Goal: Task Accomplishment & Management: Manage account settings

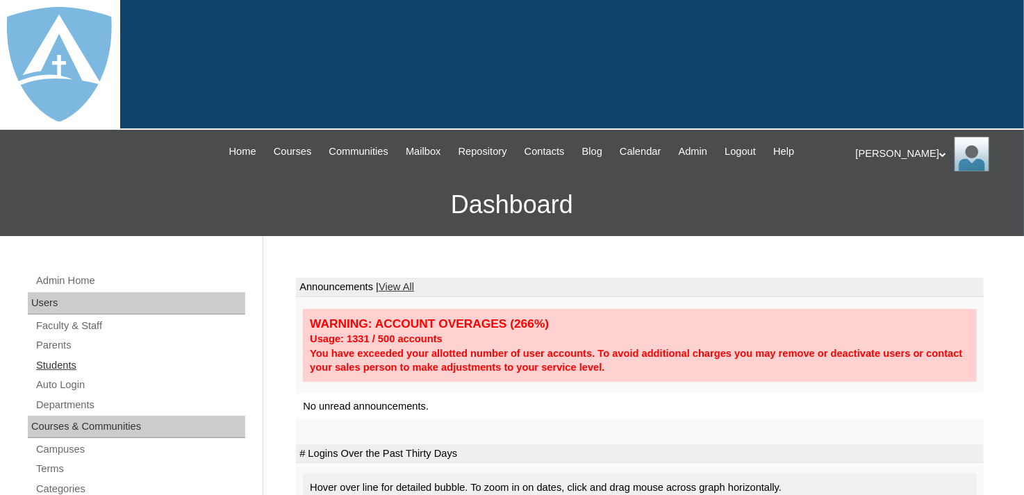
click at [65, 362] on link "Students" at bounding box center [140, 365] width 210 height 17
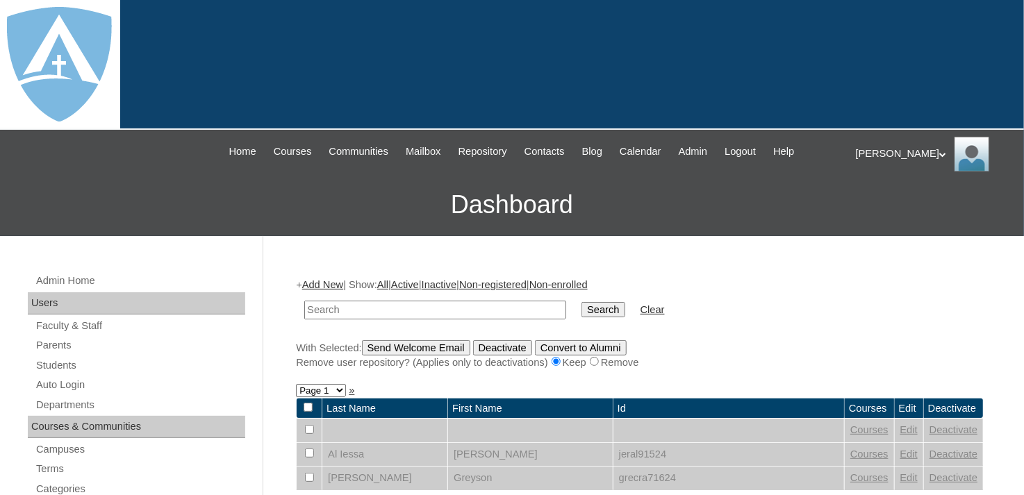
click at [407, 308] on input "text" at bounding box center [435, 310] width 262 height 19
click at [411, 306] on input "text" at bounding box center [435, 310] width 262 height 19
type input "Christopher Wilson"
click at [581, 313] on input "Search" at bounding box center [602, 309] width 43 height 15
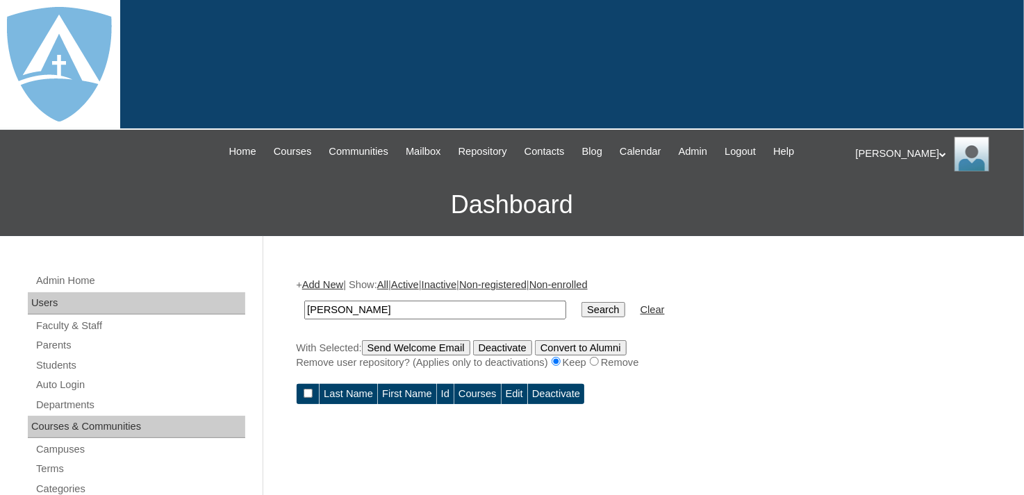
click at [419, 284] on link "Active" at bounding box center [405, 284] width 28 height 11
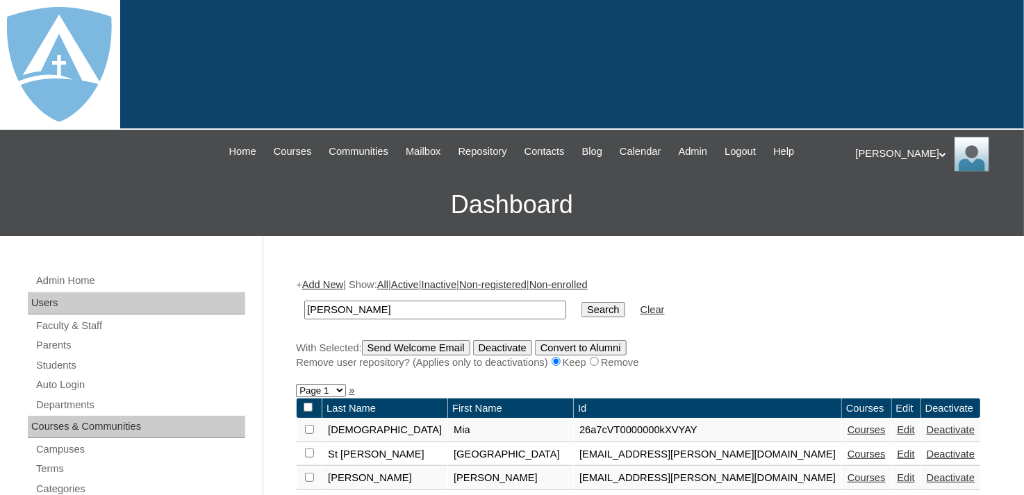
type input "wilson"
click at [581, 311] on input "Search" at bounding box center [602, 309] width 43 height 15
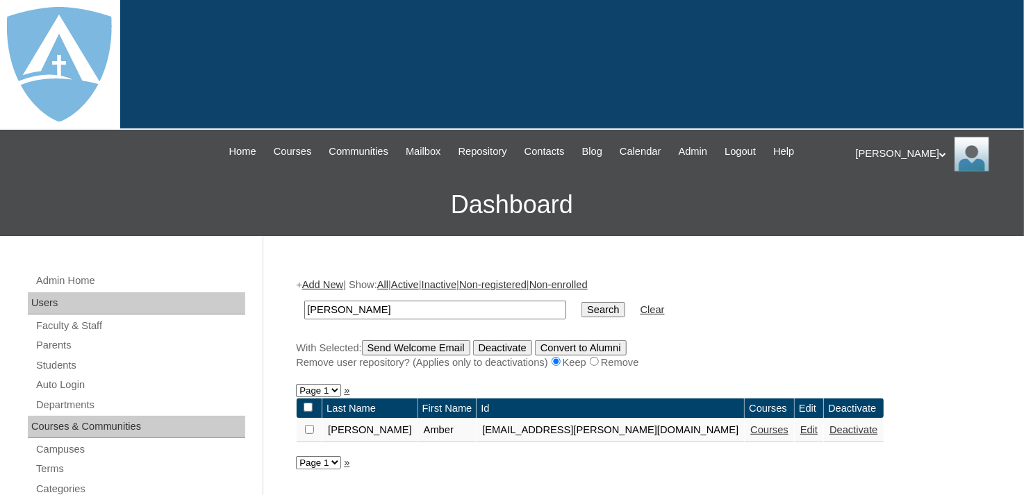
drag, startPoint x: 376, startPoint y: 308, endPoint x: 297, endPoint y: 307, distance: 78.5
click at [297, 307] on td "[PERSON_NAME]" at bounding box center [435, 310] width 276 height 33
drag, startPoint x: 367, startPoint y: 308, endPoint x: 405, endPoint y: 306, distance: 37.6
click at [405, 306] on input "Christopher Wilson" at bounding box center [435, 310] width 262 height 19
type input "[PERSON_NAME]"
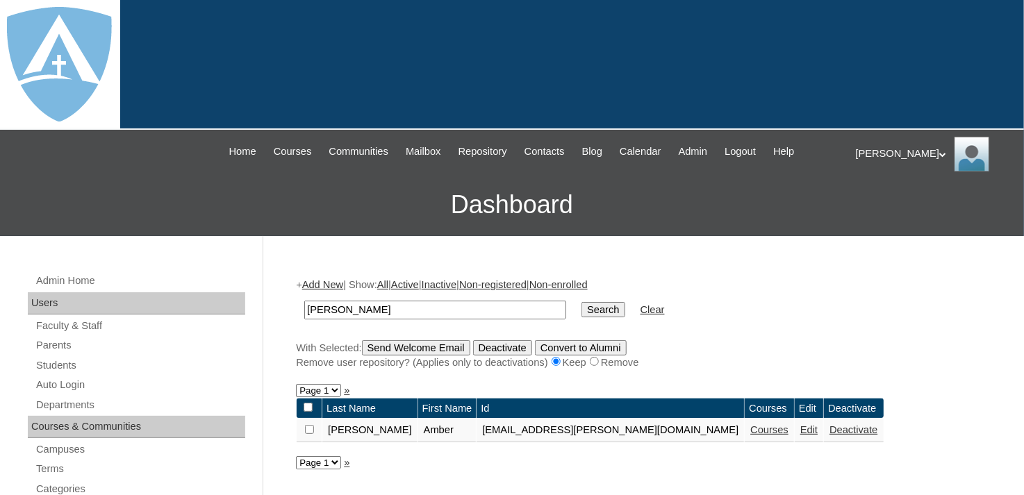
click at [581, 306] on input "Search" at bounding box center [602, 309] width 43 height 15
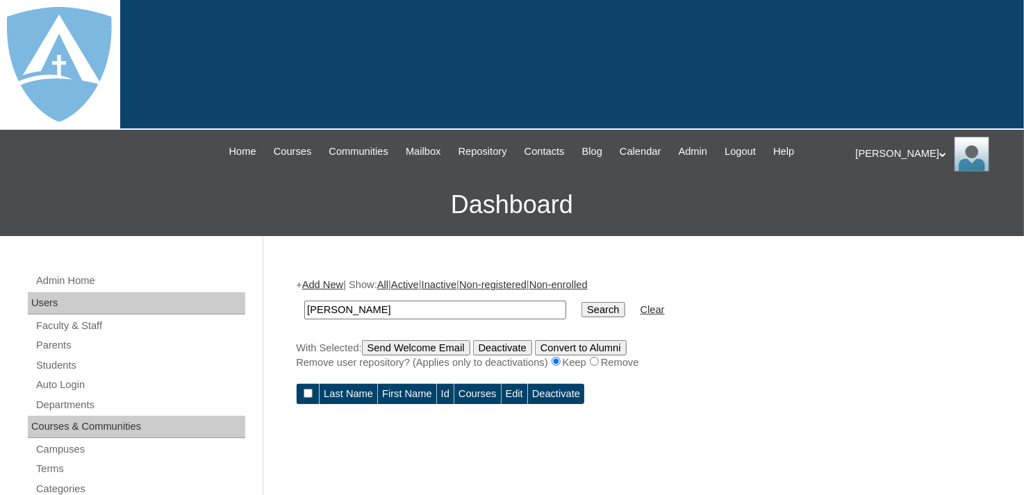
click at [581, 303] on input "Search" at bounding box center [602, 309] width 43 height 15
click at [457, 285] on link "Inactive" at bounding box center [439, 284] width 35 height 11
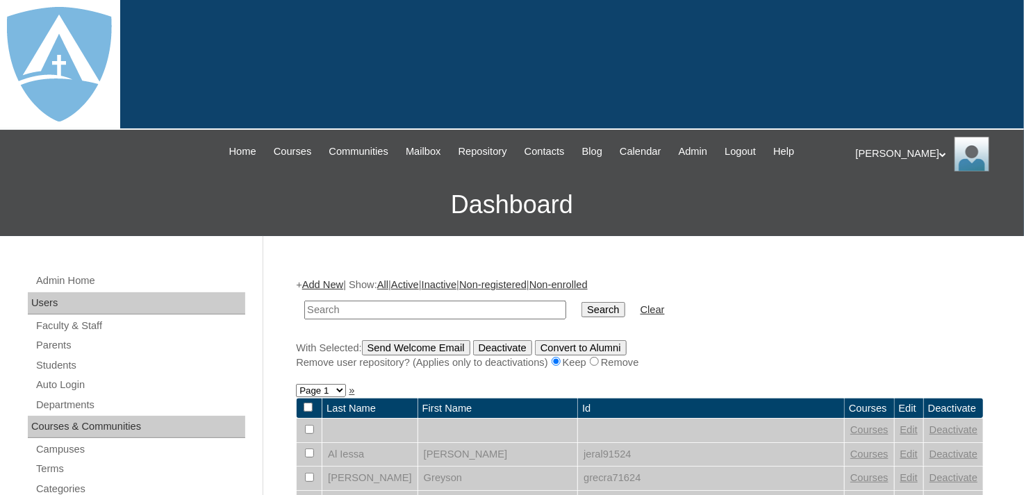
click at [335, 308] on input "text" at bounding box center [435, 310] width 262 height 19
click at [390, 301] on input "text" at bounding box center [435, 310] width 262 height 19
paste input "Christopher Sincer Wilson"
type input "Christopher Sincer Wilson"
click at [581, 309] on input "Search" at bounding box center [602, 309] width 43 height 15
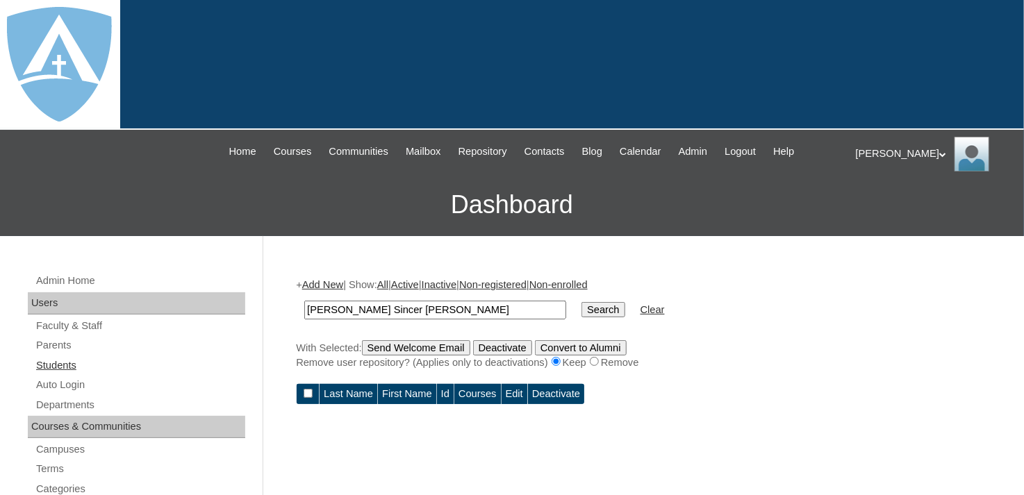
click at [81, 365] on link "Students" at bounding box center [140, 365] width 210 height 17
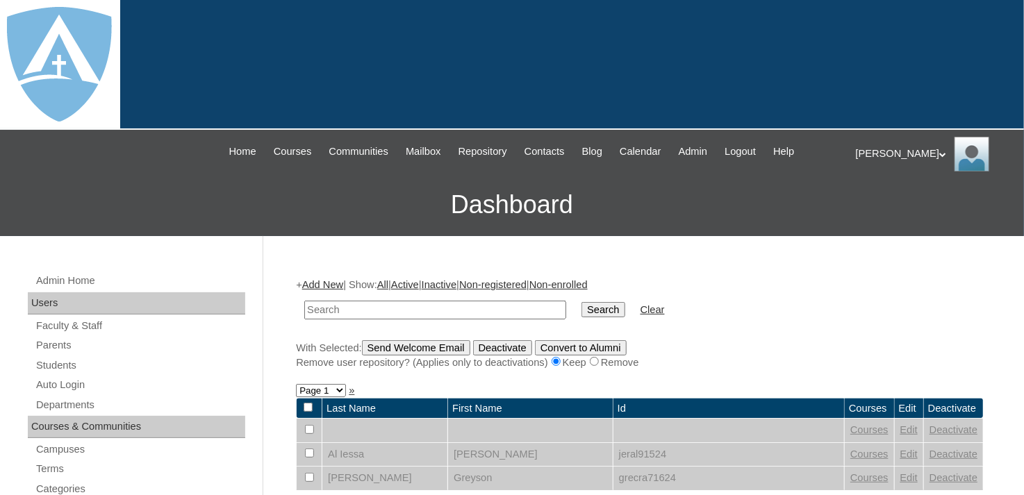
click at [333, 307] on input "text" at bounding box center [435, 310] width 262 height 19
type input "Christopher Wilson"
click at [581, 312] on input "Search" at bounding box center [602, 309] width 43 height 15
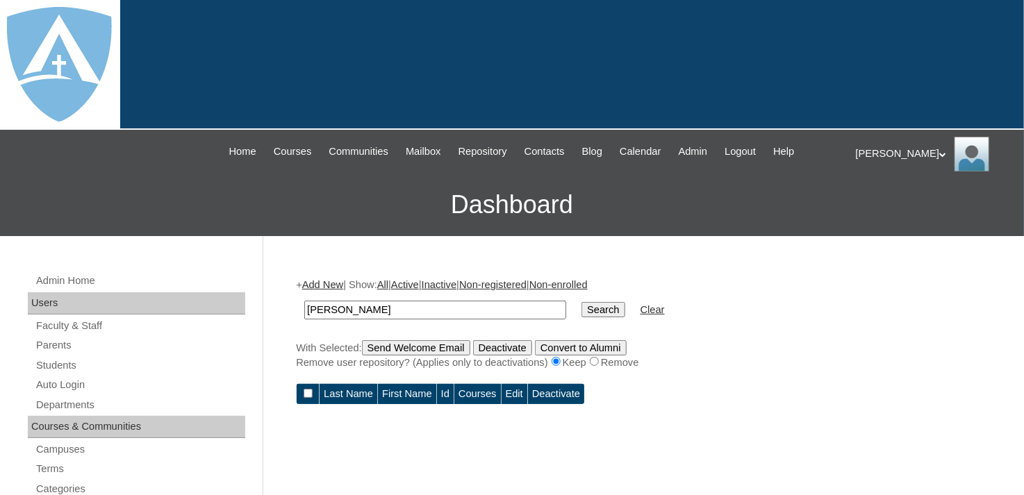
drag, startPoint x: 415, startPoint y: 304, endPoint x: 256, endPoint y: 308, distance: 159.8
click at [419, 284] on link "Active" at bounding box center [405, 284] width 28 height 11
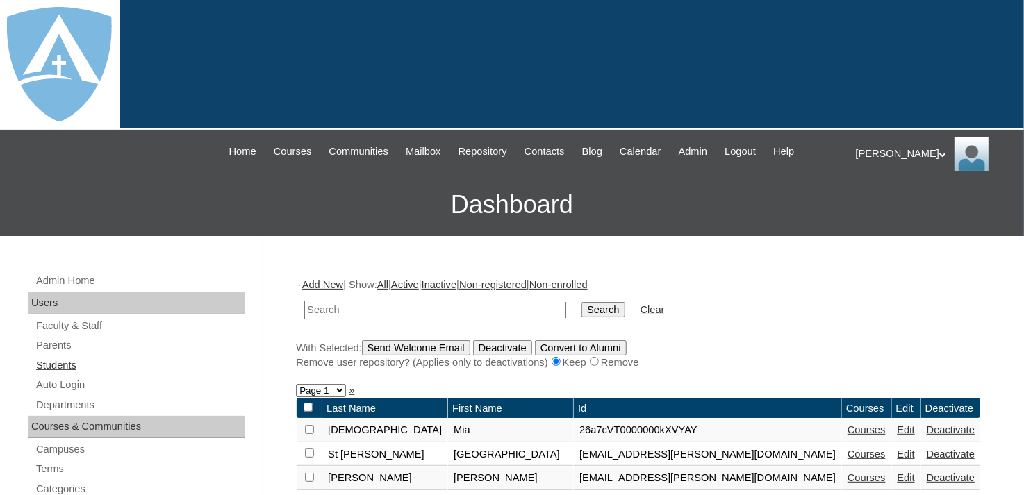
click at [71, 363] on link "Students" at bounding box center [140, 365] width 210 height 17
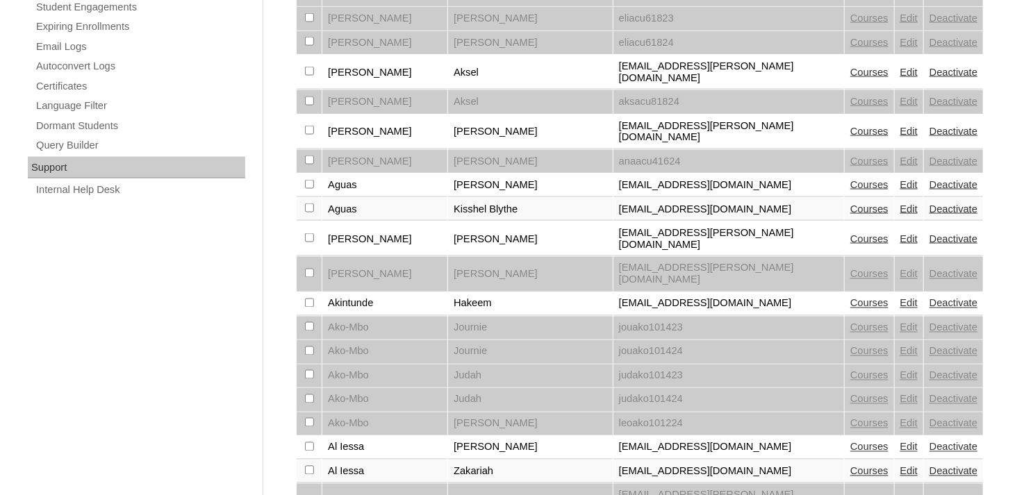
scroll to position [1144, 0]
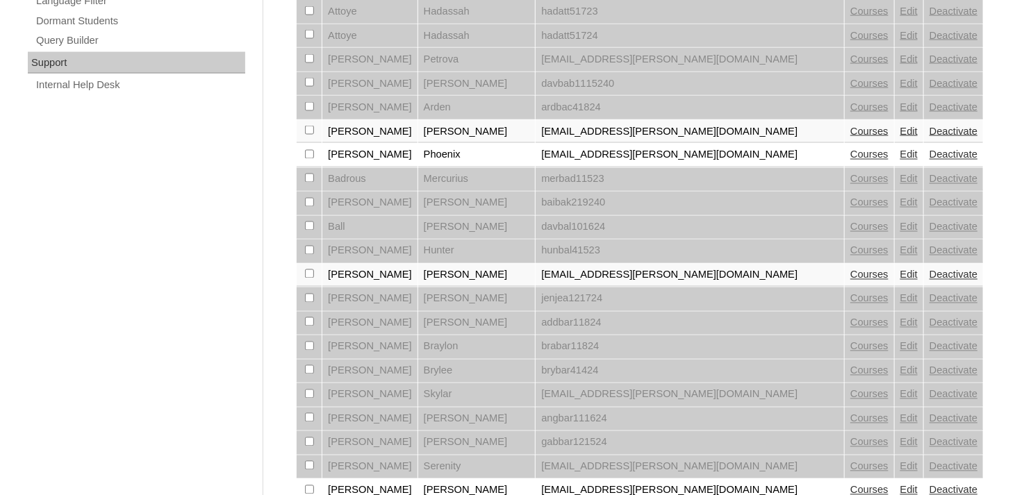
scroll to position [1144, 0]
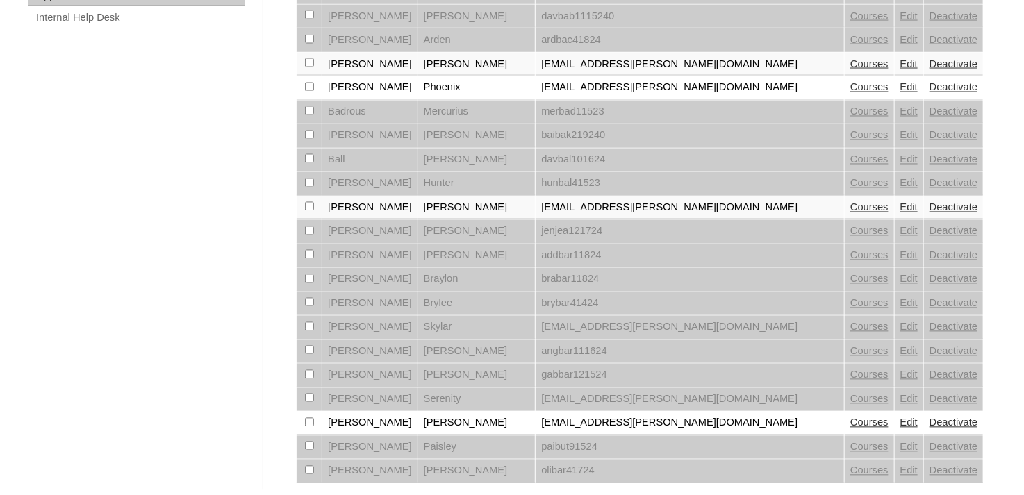
click at [344, 494] on select "Page 1 Page 2 Page 3 Page 4 Page 5 Page 6 Page 7 Page 8 Page 9 Page 10 Page 11 …" at bounding box center [329, 503] width 50 height 13
select select "admin_students.php?&page=33"
click at [304, 494] on select "Page 1 Page 2 Page 3 Page 4 Page 5 Page 6 Page 7 Page 8 Page 9 Page 10 Page 11 …" at bounding box center [329, 503] width 50 height 13
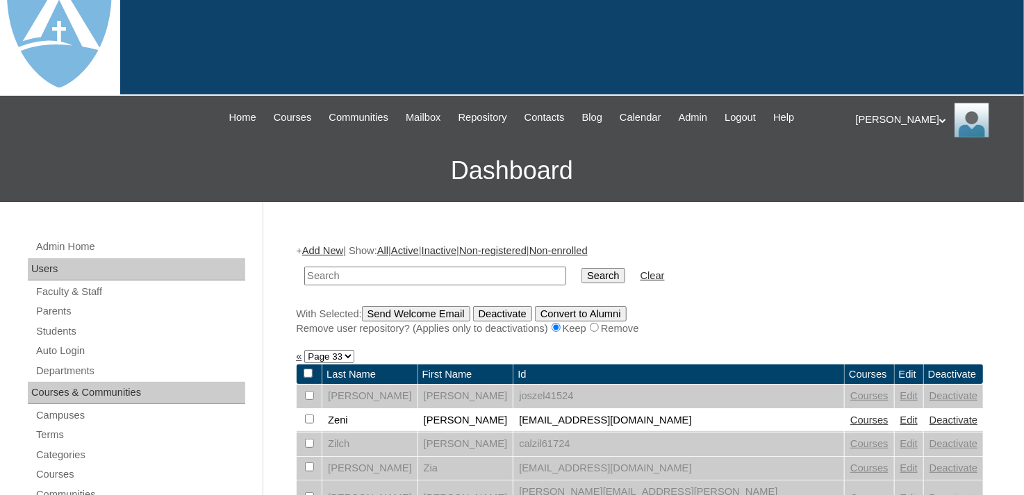
scroll to position [208, 0]
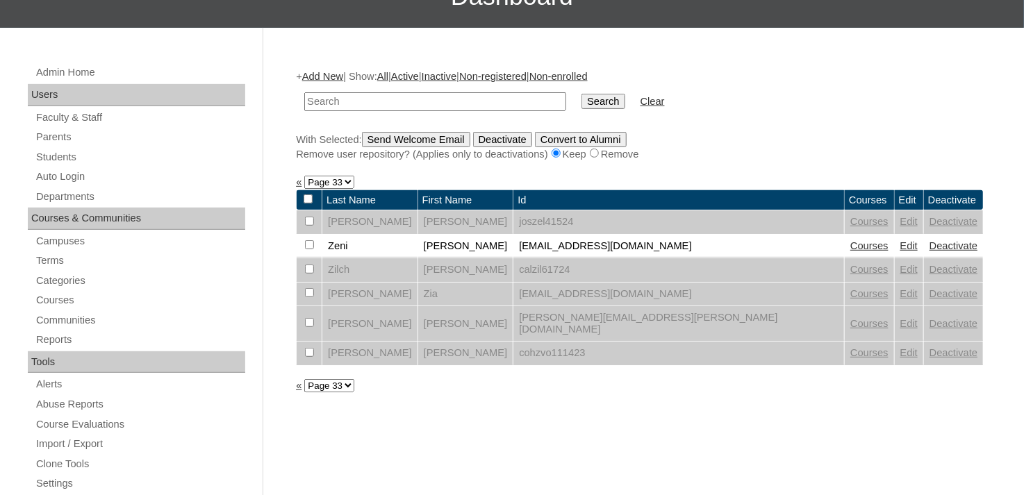
click at [340, 379] on select "Page 1 Page 2 Page 3 Page 4 Page 5 Page 6 Page 7 Page 8 Page 9 Page 10 Page 11 …" at bounding box center [329, 385] width 50 height 13
select select "admin_students.php?&page=31"
click at [304, 379] on select "Page 1 Page 2 Page 3 Page 4 Page 5 Page 6 Page 7 Page 8 Page 9 Page 10 Page 11 …" at bounding box center [329, 385] width 50 height 13
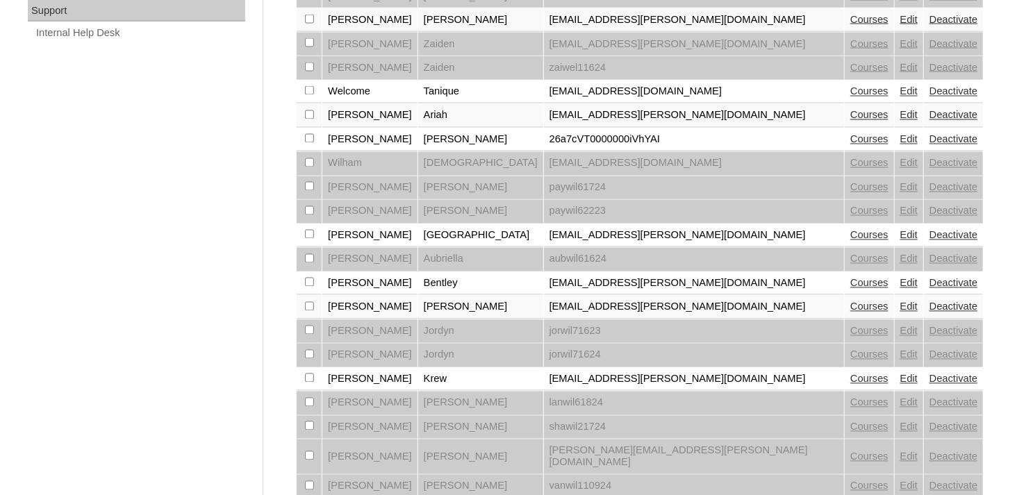
scroll to position [1144, 0]
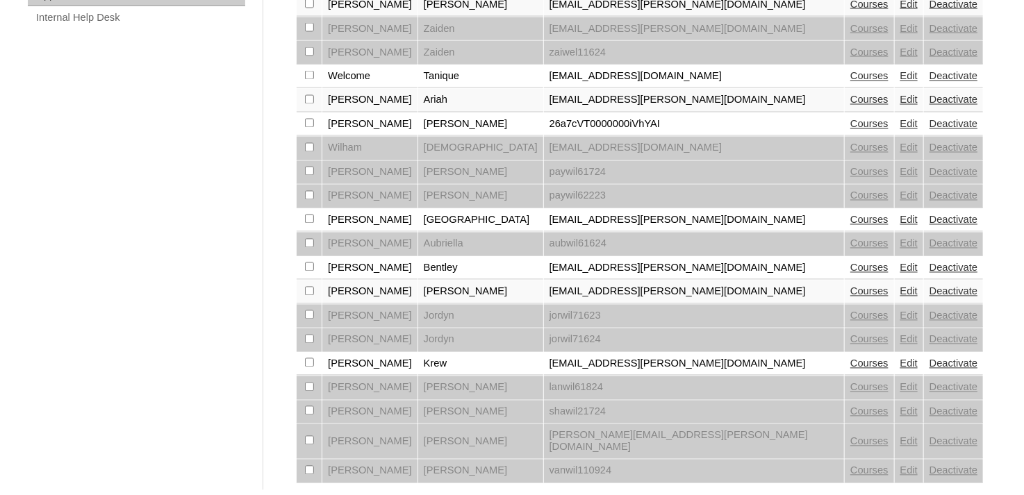
click at [345, 494] on select "Page 1 Page 2 Page 3 Page 4 Page 5 Page 6 Page 7 Page 8 Page 9 Page 10 Page 11 …" at bounding box center [329, 503] width 50 height 13
select select "admin_students.php?&page=32"
click at [304, 494] on select "Page 1 Page 2 Page 3 Page 4 Page 5 Page 6 Page 7 Page 8 Page 9 Page 10 Page 11 …" at bounding box center [329, 503] width 50 height 13
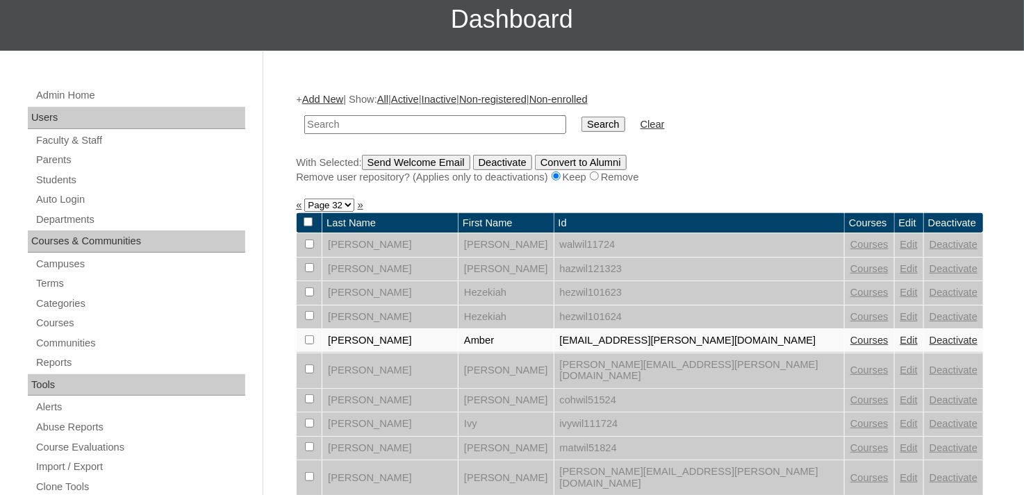
scroll to position [208, 0]
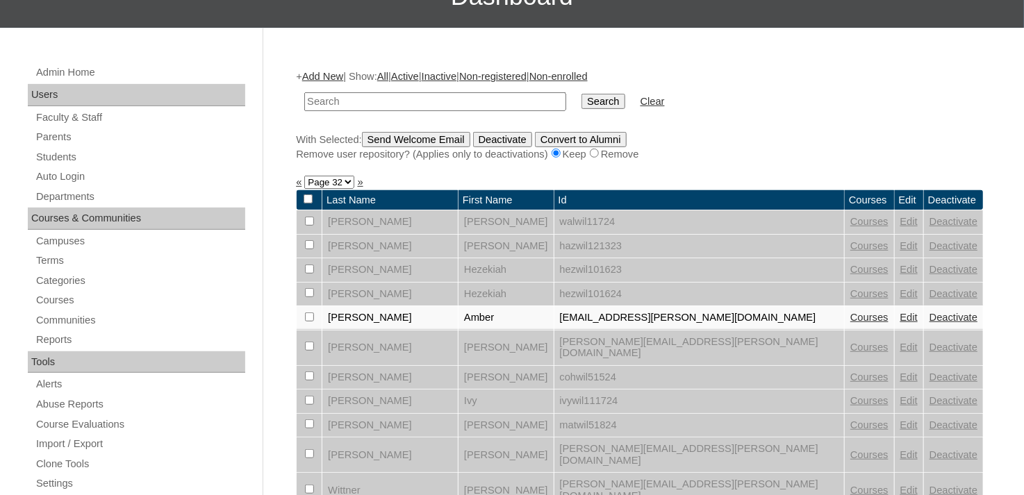
click at [929, 342] on link "Deactivate" at bounding box center [953, 347] width 48 height 11
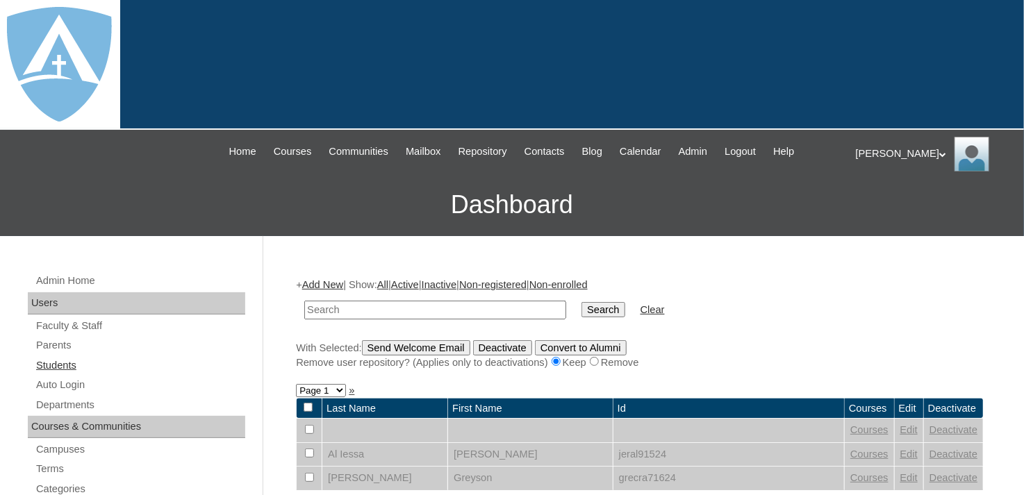
click at [61, 359] on link "Students" at bounding box center [140, 365] width 210 height 17
click at [337, 281] on link "Add New" at bounding box center [322, 284] width 41 height 11
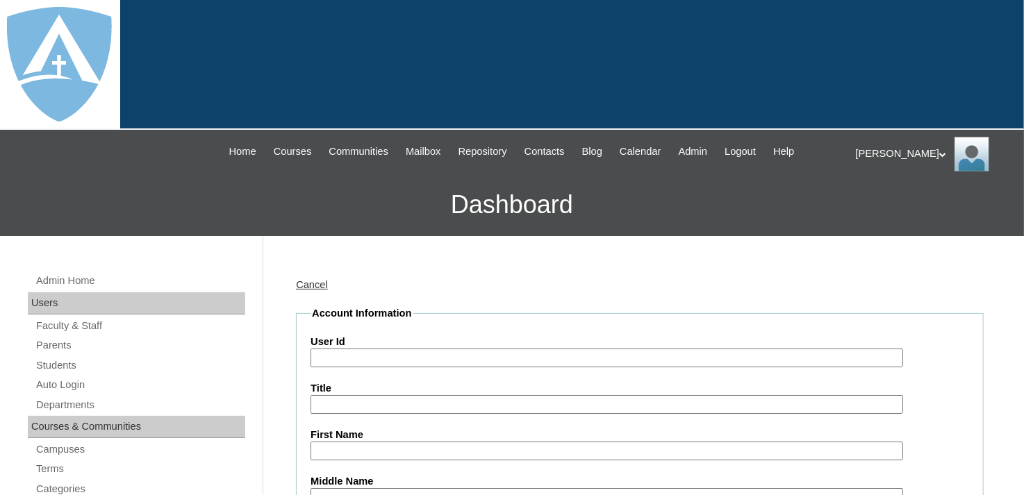
type input "tlambert"
click at [478, 355] on input "User Id" at bounding box center [606, 358] width 592 height 19
click at [437, 358] on input "User Id" at bounding box center [606, 358] width 592 height 19
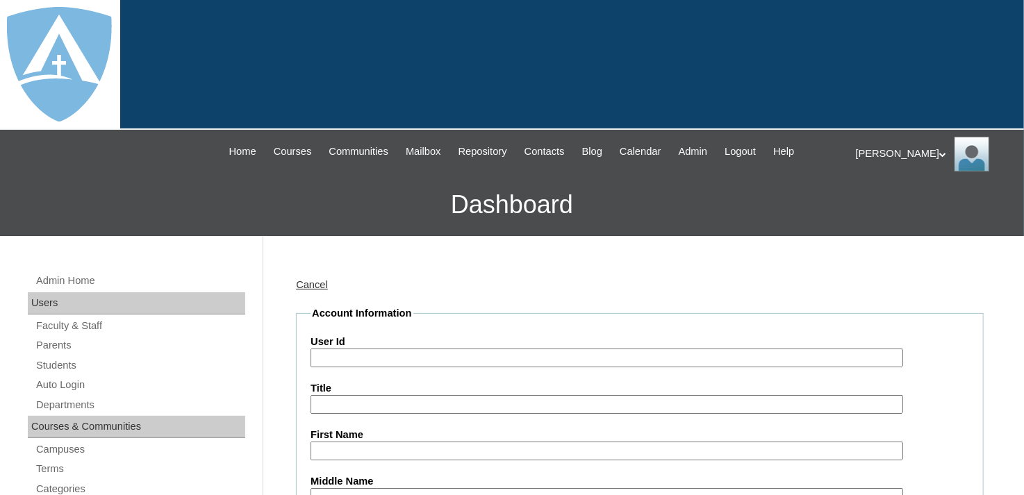
click at [599, 356] on input "User Id" at bounding box center [606, 358] width 592 height 19
paste input "a7cVT0000000LMD"
drag, startPoint x: 409, startPoint y: 356, endPoint x: 305, endPoint y: 358, distance: 104.2
click at [489, 286] on div "Cancel" at bounding box center [639, 285] width 687 height 15
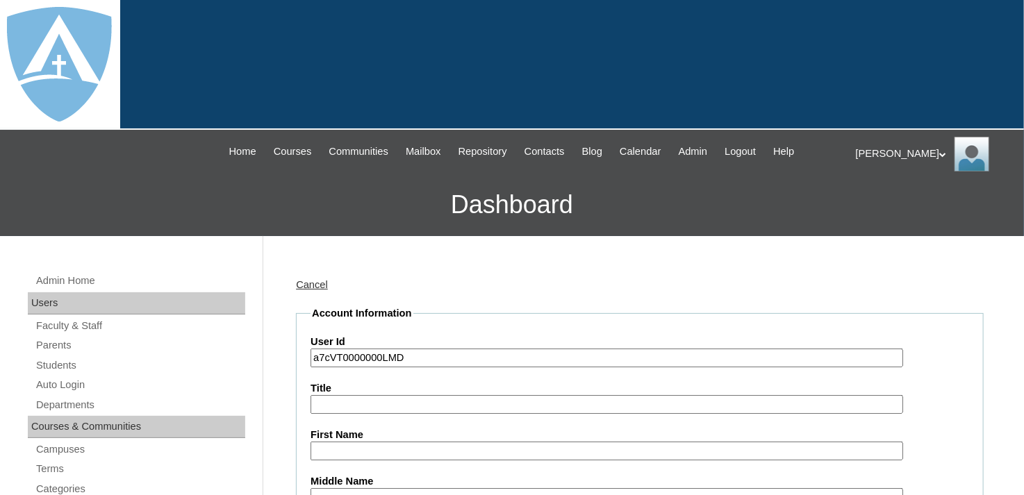
drag, startPoint x: 433, startPoint y: 361, endPoint x: 311, endPoint y: 353, distance: 121.8
click at [311, 353] on input "a7cVT0000000LMD" at bounding box center [606, 358] width 592 height 19
paste input "christopher.wilson.06@enlightiumstudent.com"
click at [312, 356] on input "christopher.wilson.06@enlightiumstudent.com" at bounding box center [606, 358] width 592 height 19
type input "26christopher.wilson.06@enlightiumstudent.com"
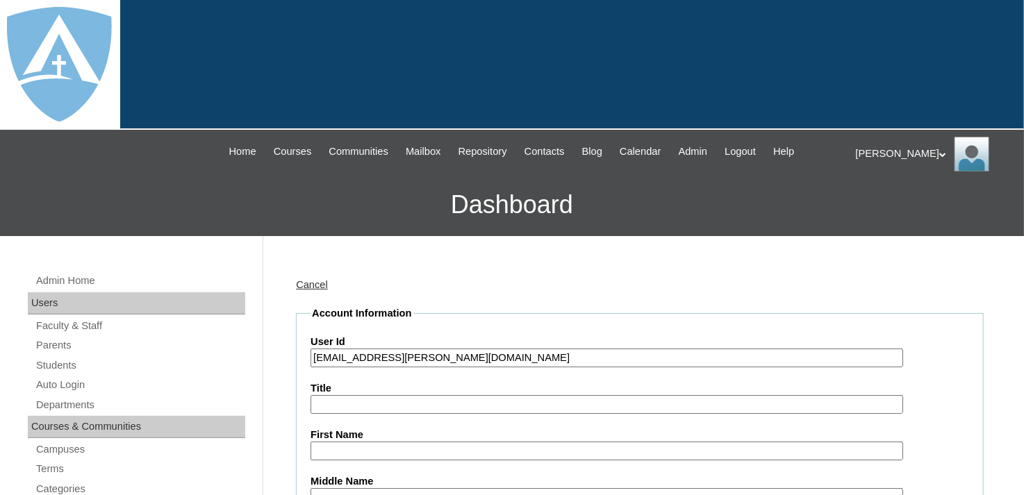
click at [351, 456] on input "First Name" at bounding box center [606, 451] width 592 height 19
click at [402, 451] on input "Christopher" at bounding box center [606, 451] width 592 height 19
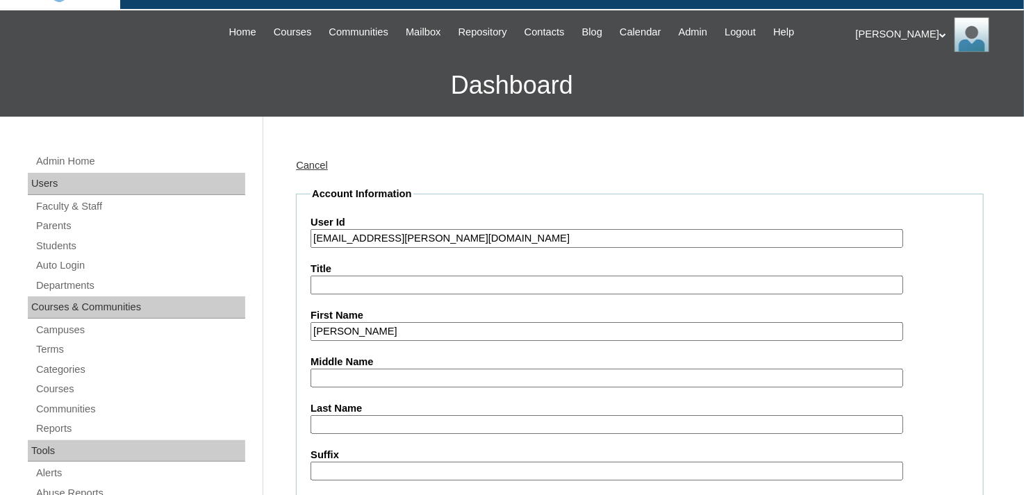
scroll to position [139, 0]
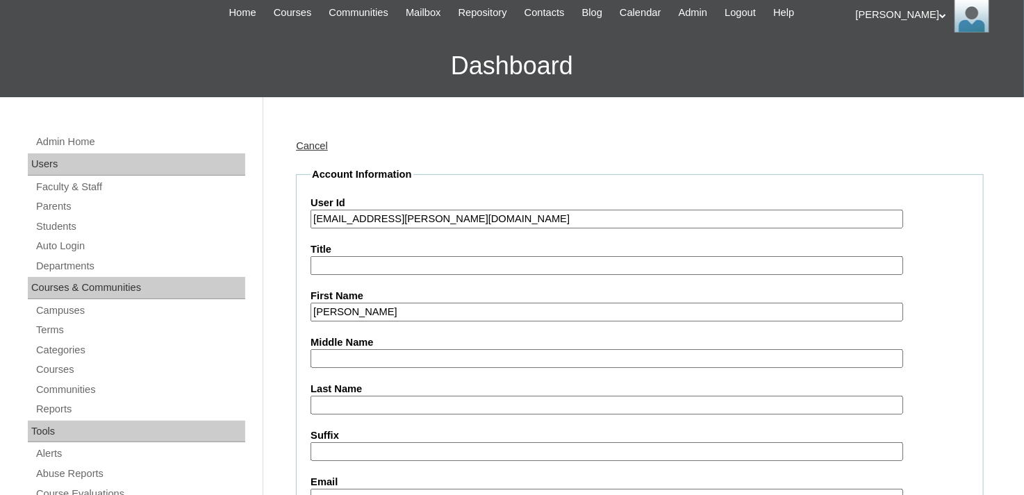
type input "Christopher"
click at [378, 399] on input "Last Name" at bounding box center [606, 405] width 592 height 19
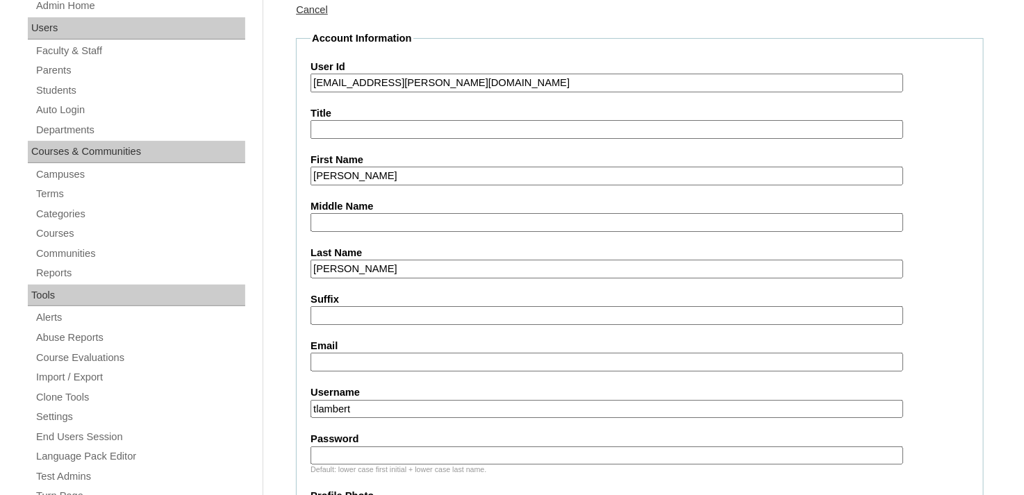
scroll to position [278, 0]
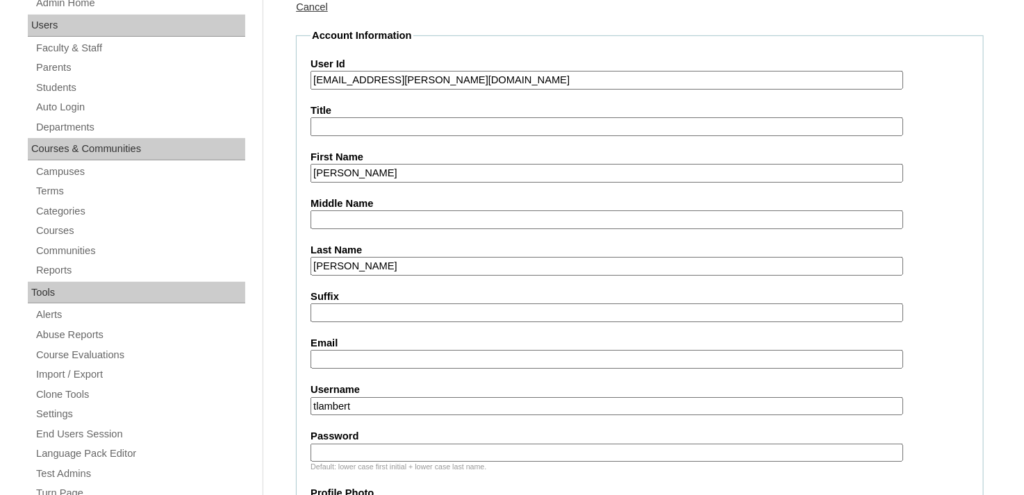
type input "[PERSON_NAME]"
click at [397, 350] on input "Email" at bounding box center [606, 359] width 592 height 19
paste input "[PERSON_NAME][EMAIL_ADDRESS][PERSON_NAME][DOMAIN_NAME]"
type input "[PERSON_NAME][EMAIL_ADDRESS][PERSON_NAME][DOMAIN_NAME]"
drag, startPoint x: 390, startPoint y: 397, endPoint x: 300, endPoint y: 395, distance: 90.3
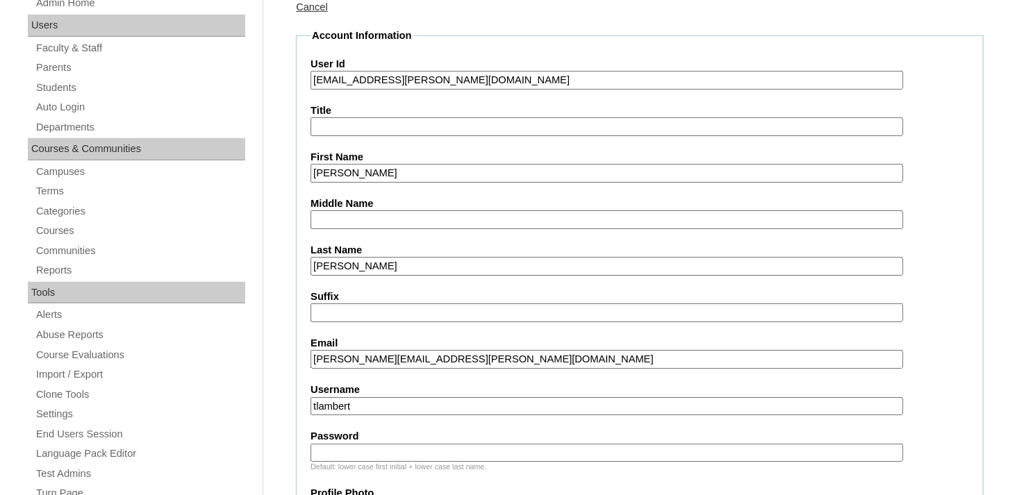
paste input "christopher.wilson.06@enlightiumstudent.com"
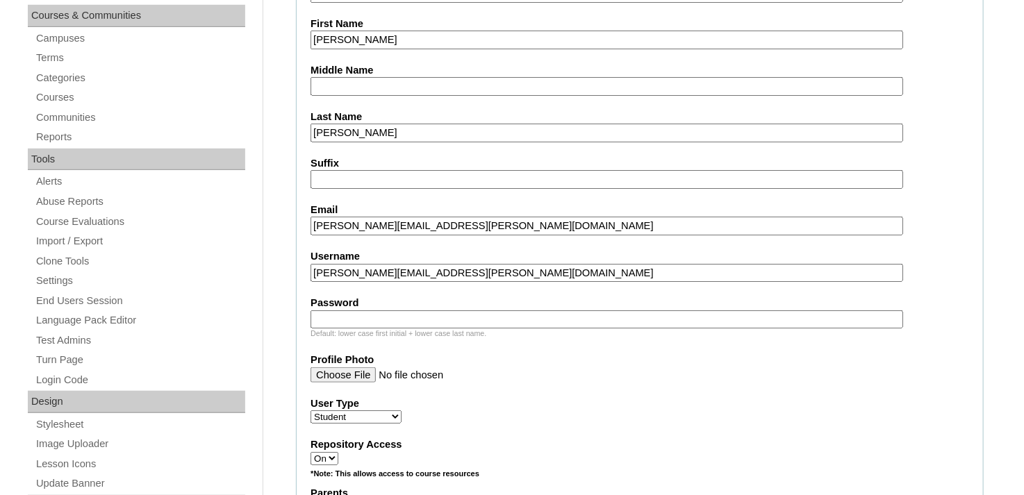
scroll to position [417, 0]
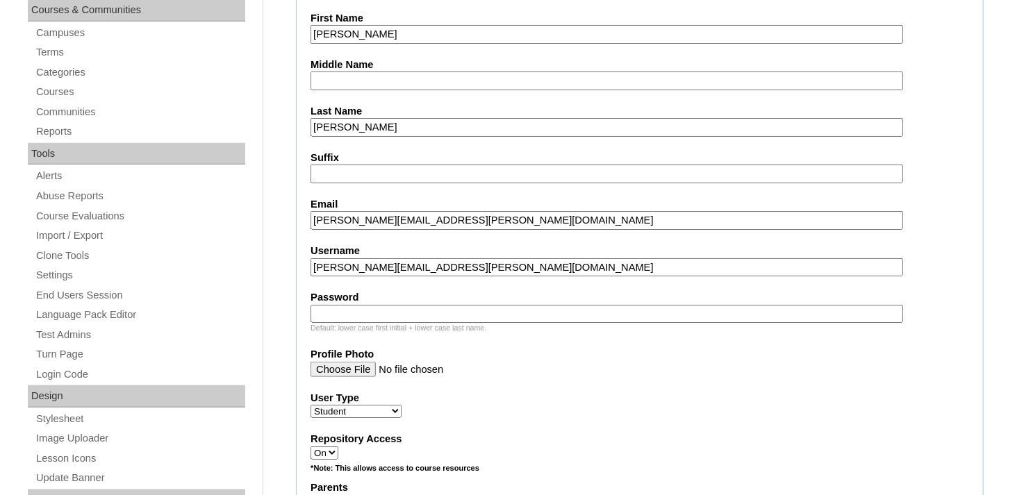
type input "christopher.wilson.06@enlightiumstudent.com"
click at [367, 305] on input "Password" at bounding box center [606, 314] width 592 height 19
paste input "christopher.wilson.06@enlightiumstudent.com"
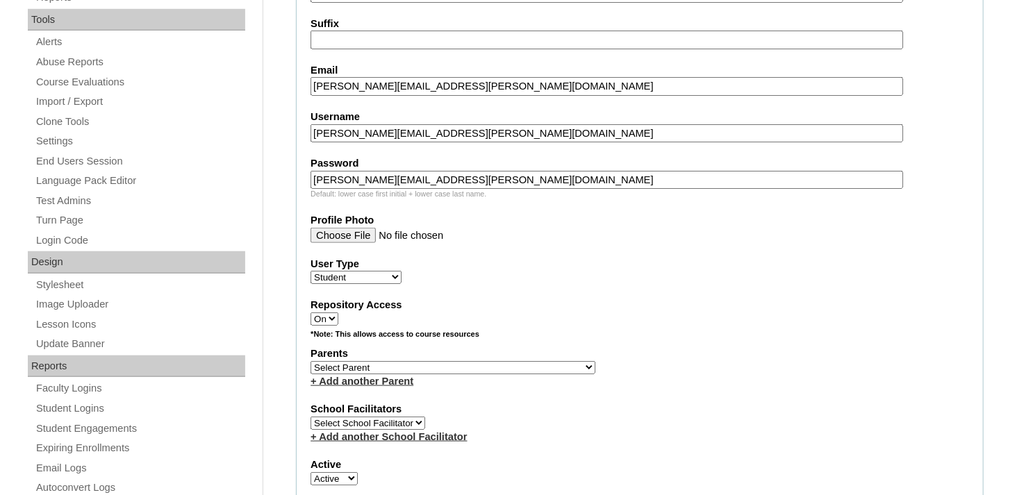
scroll to position [625, 0]
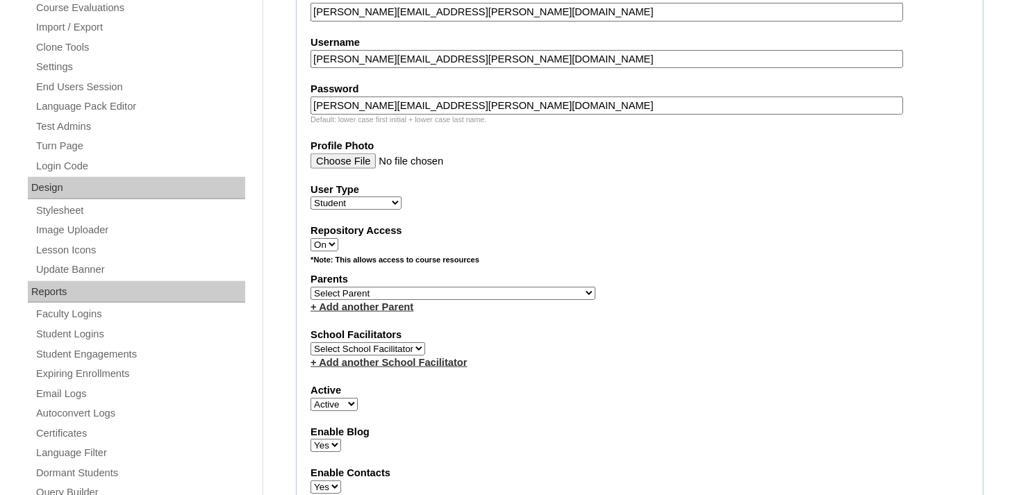
type input "christopher.wilson.06@enlightiumstudent.com"
click at [378, 288] on select "Select Parent Abbas, Tahani Garcia, Rosa Kaneko, Chad Labourdette, Jessica Nich…" at bounding box center [452, 293] width 285 height 13
select select "100914"
click at [310, 287] on select "Select Parent Abbas, Tahani Garcia, Rosa Kaneko, Chad Labourdette, Jessica Nich…" at bounding box center [452, 293] width 285 height 13
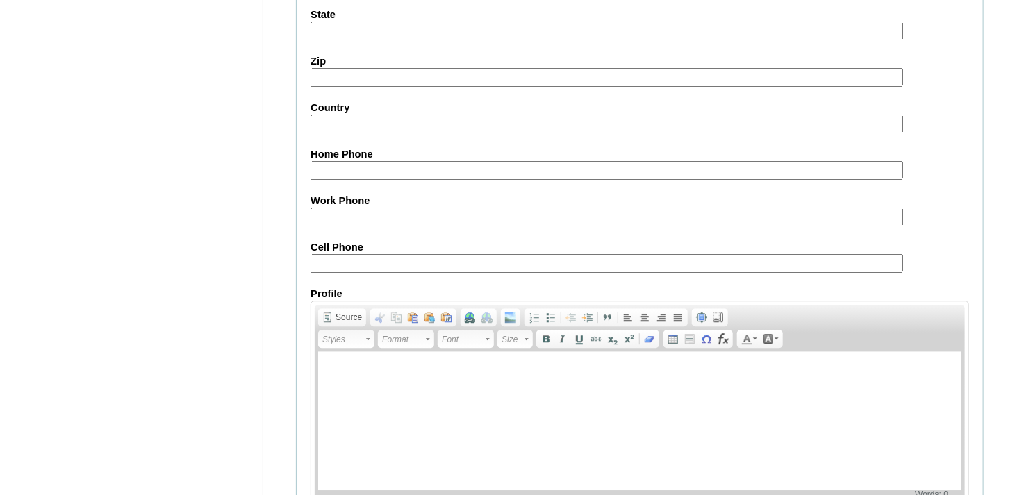
scroll to position [1678, 0]
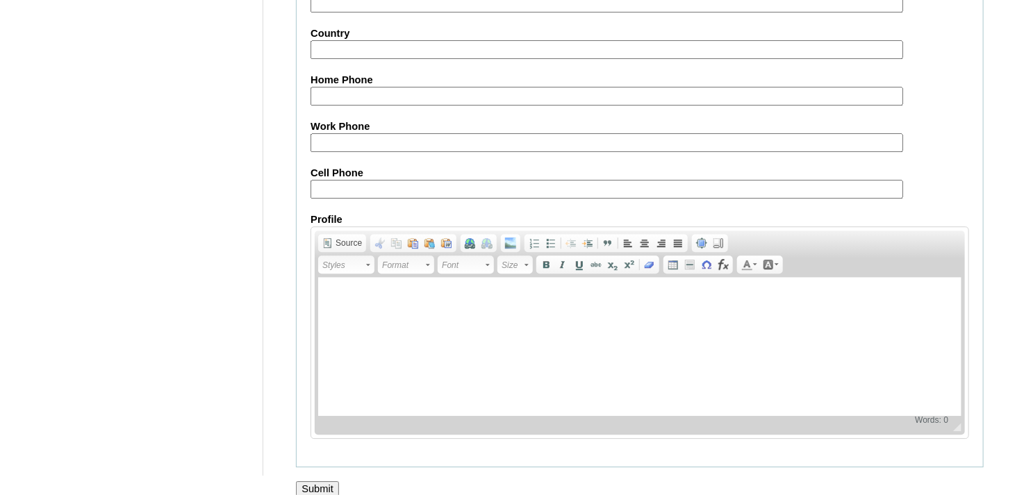
click at [330, 481] on input "Submit" at bounding box center [317, 488] width 43 height 15
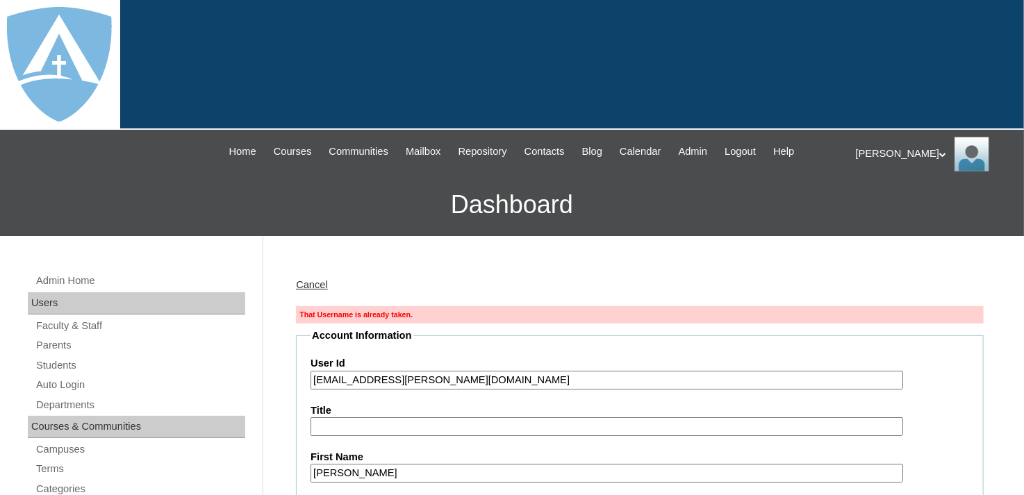
drag, startPoint x: 558, startPoint y: 378, endPoint x: 285, endPoint y: 385, distance: 273.0
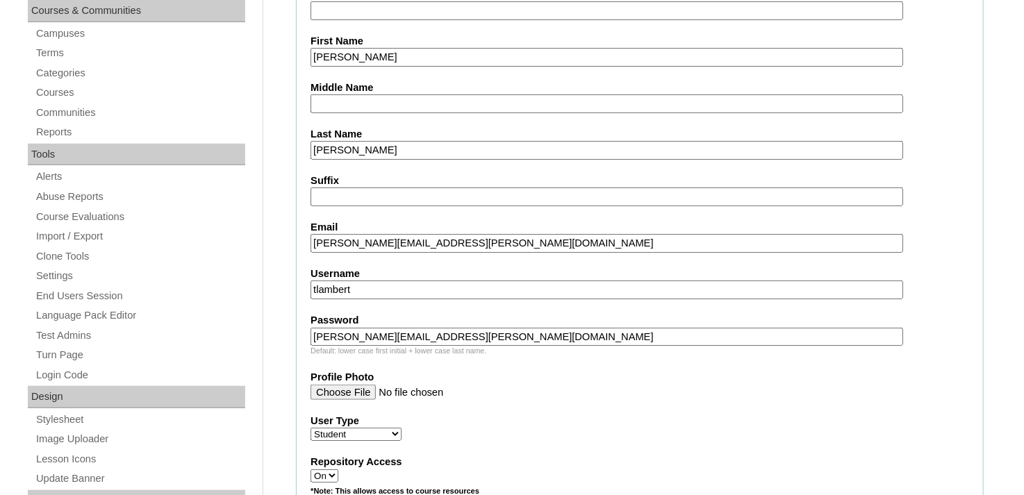
scroll to position [417, 0]
drag, startPoint x: 543, startPoint y: 240, endPoint x: 301, endPoint y: 241, distance: 242.4
click at [301, 241] on fieldset "Account Information User Id 26christopher.wilson.06@enlightiumstudent.com Title…" at bounding box center [639, 486] width 687 height 1149
drag, startPoint x: 371, startPoint y: 282, endPoint x: 306, endPoint y: 287, distance: 64.8
click at [306, 287] on fieldset "Account Information User Id 26christopher.wilson.06@enlightiumstudent.com Title…" at bounding box center [639, 486] width 687 height 1149
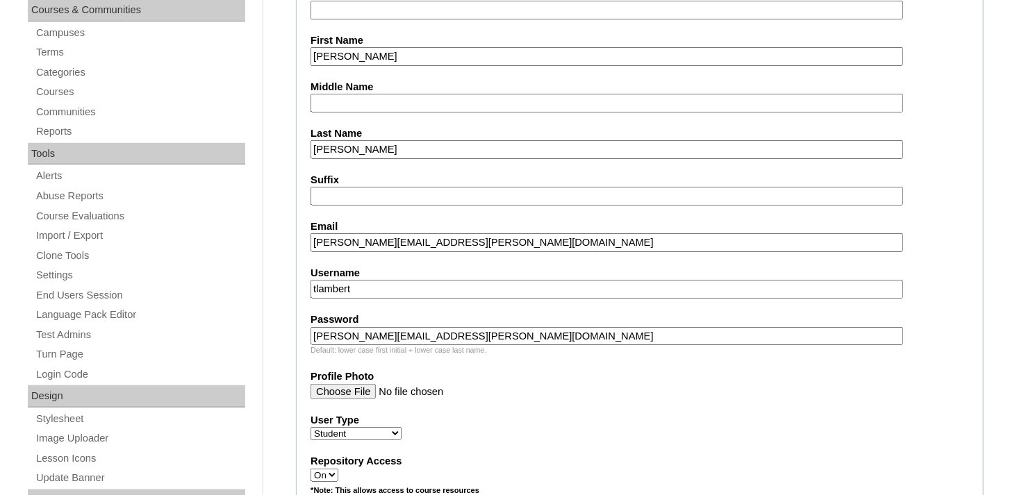
paste input "christopher.wilson.06@enlightiumstudent.com"
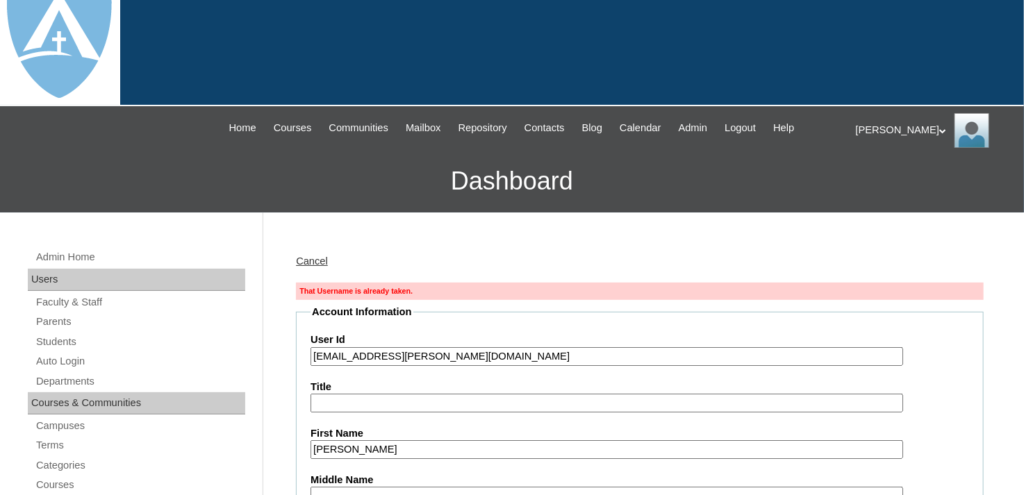
scroll to position [0, 0]
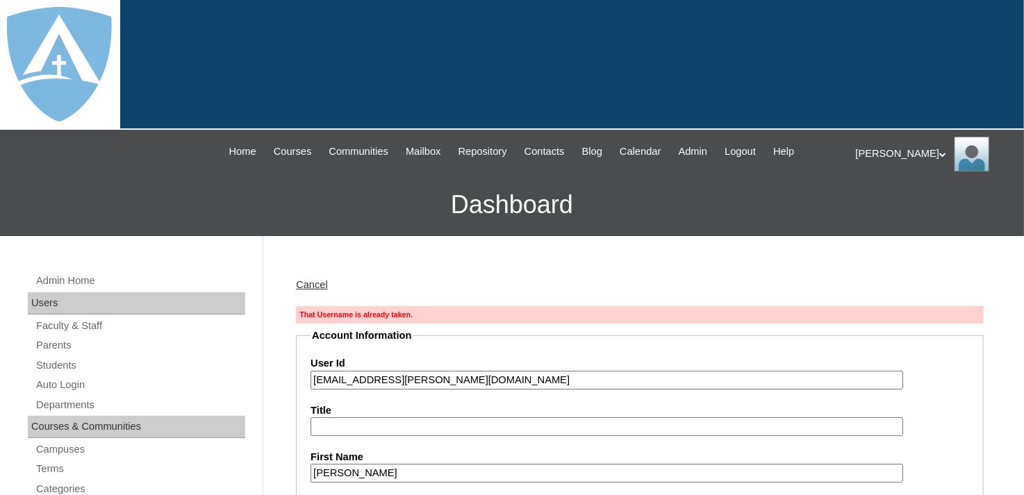
type input "christopher.wilson.06@enlightiumstudent.com"
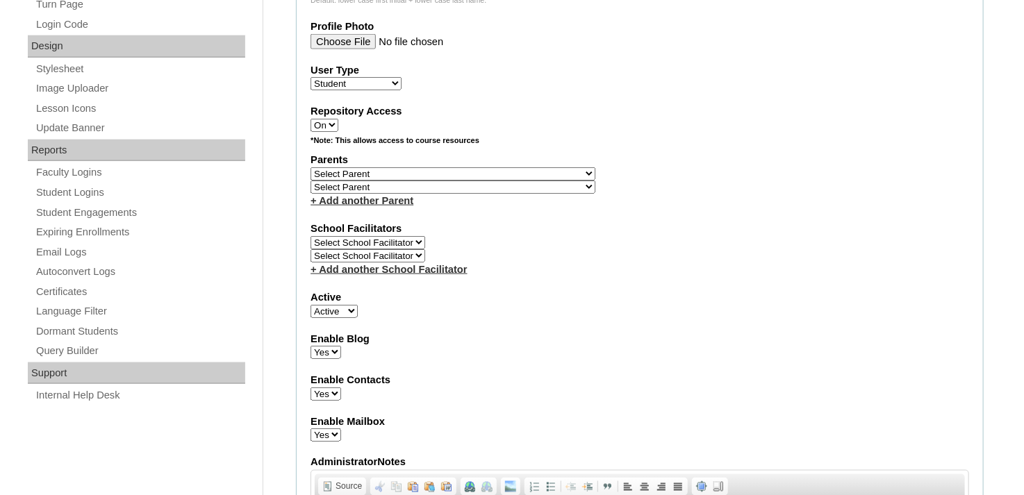
scroll to position [764, 0]
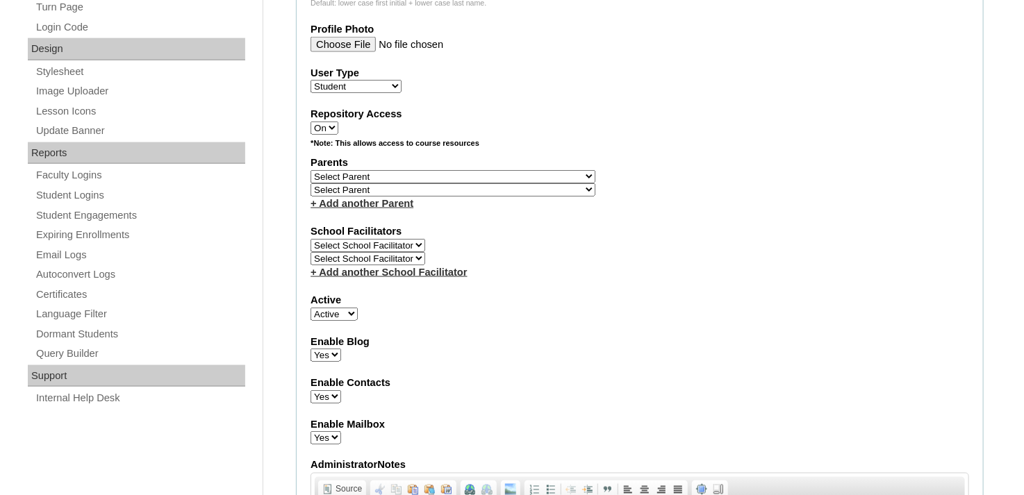
click at [424, 170] on select "Select Parent Abbas, Tahani Garcia, Rosa Kaneko, Chad Labourdette, Jessica Nich…" at bounding box center [452, 176] width 285 height 13
select select "100914"
click at [310, 170] on select "Select Parent Abbas, Tahani Garcia, Rosa Kaneko, Chad Labourdette, Jessica Nich…" at bounding box center [452, 176] width 285 height 13
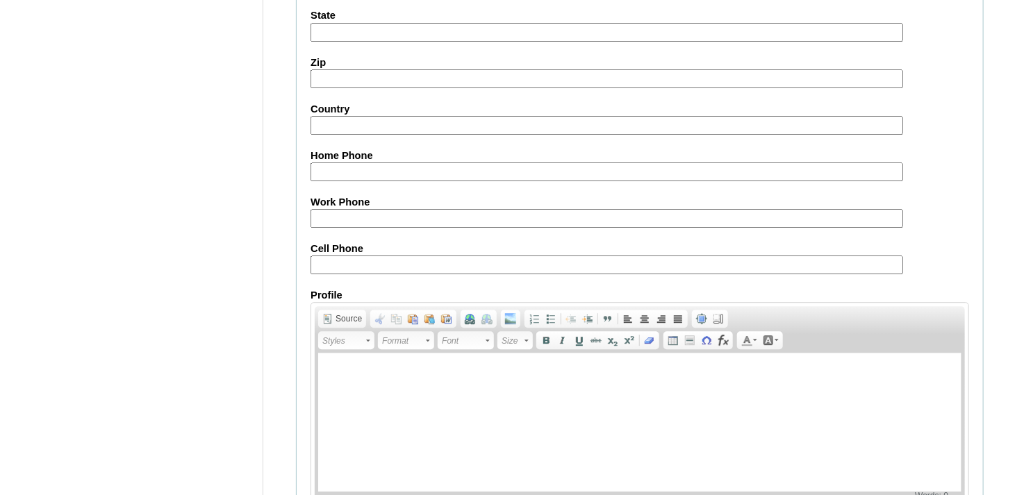
scroll to position [1726, 0]
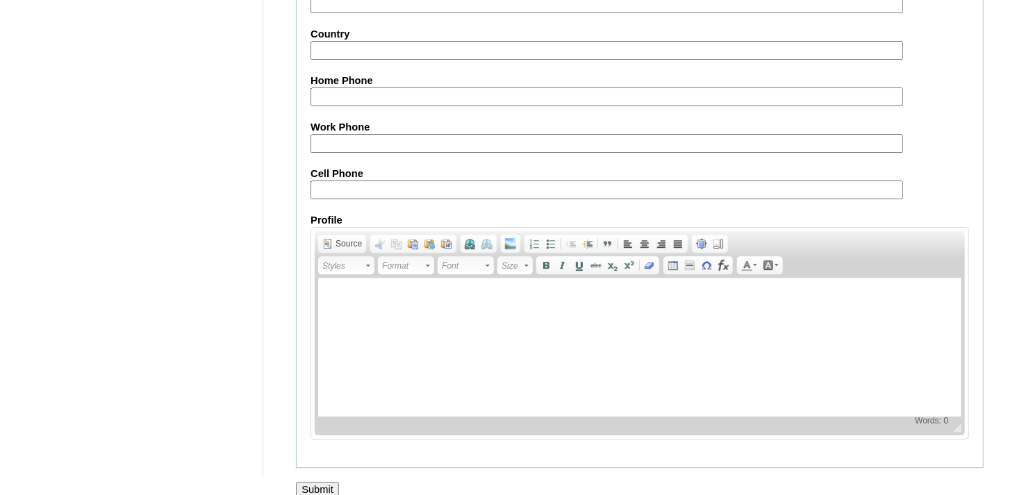
drag, startPoint x: 328, startPoint y: 473, endPoint x: 339, endPoint y: 453, distance: 23.0
click at [328, 482] on input "Submit" at bounding box center [317, 489] width 43 height 15
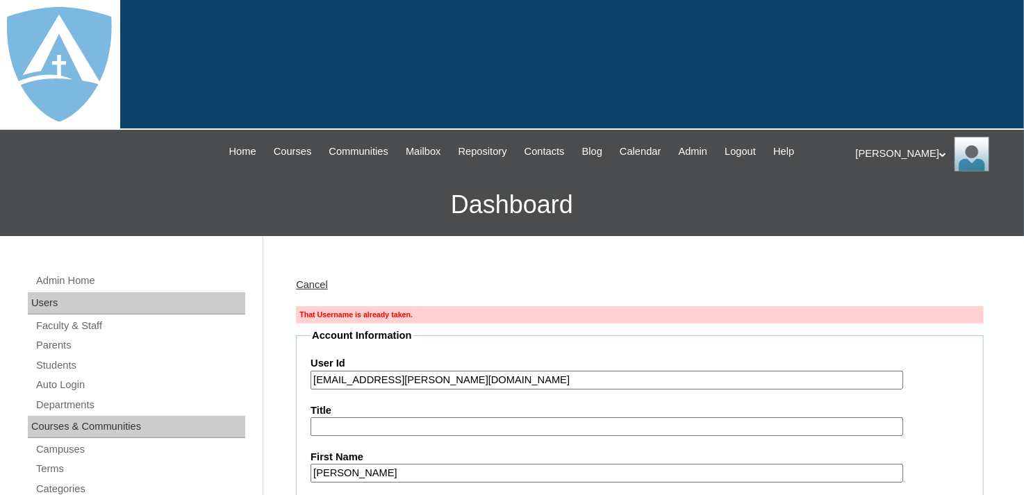
type input "tlambert"
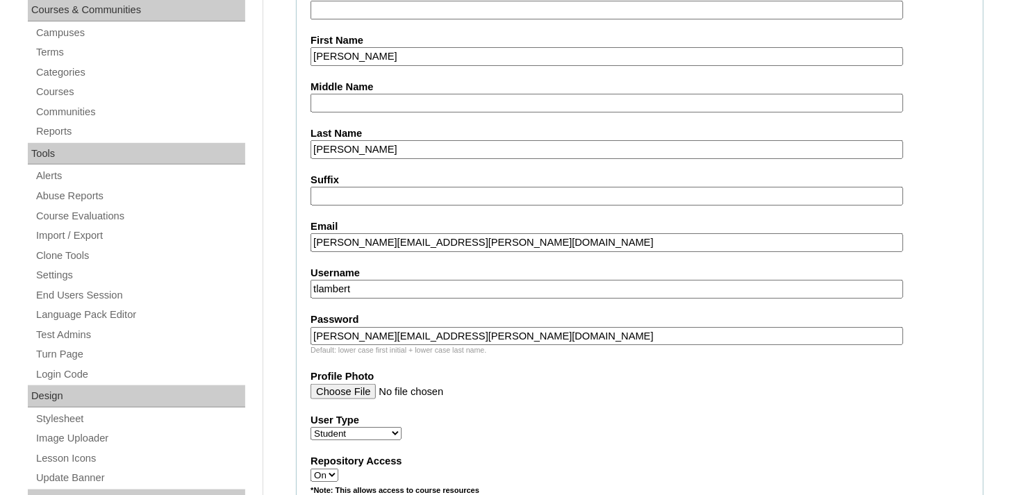
scroll to position [69, 0]
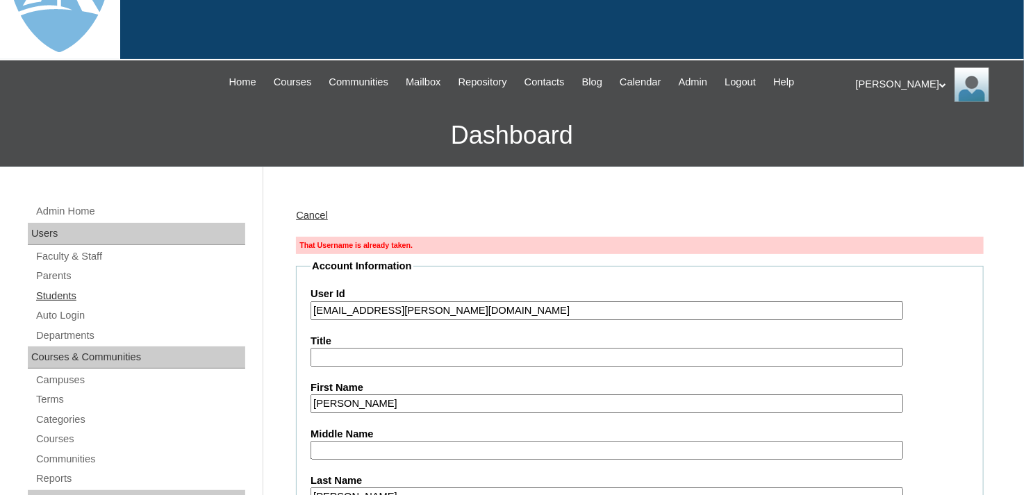
click at [47, 294] on link "Students" at bounding box center [140, 295] width 210 height 17
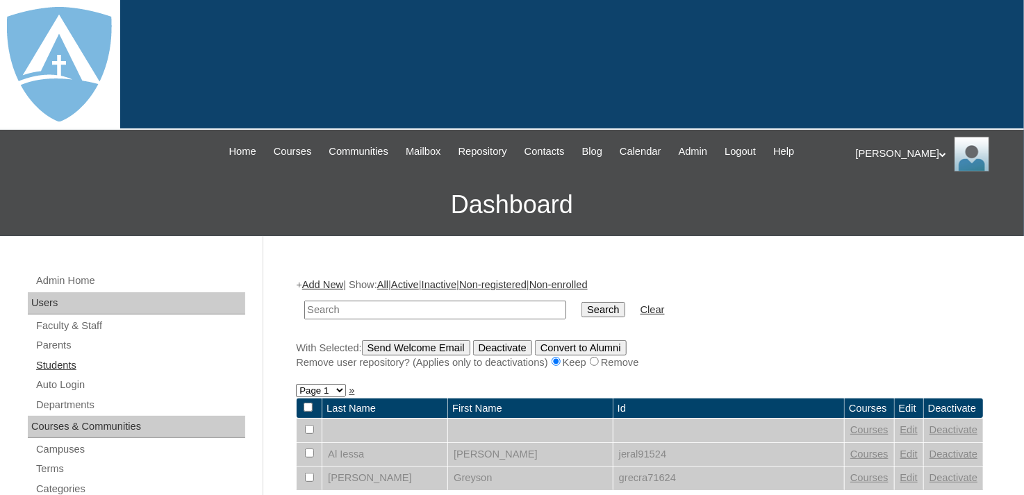
click at [51, 361] on link "Students" at bounding box center [140, 365] width 210 height 17
click at [364, 305] on input "text" at bounding box center [435, 310] width 262 height 19
type input "[PERSON_NAME]"
click at [581, 302] on input "Search" at bounding box center [602, 309] width 43 height 15
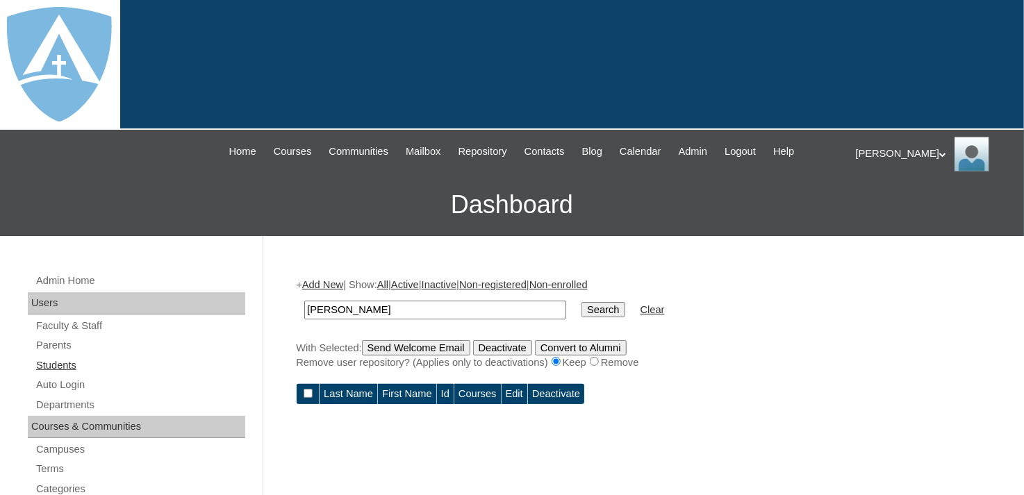
click at [52, 361] on link "Students" at bounding box center [140, 365] width 210 height 17
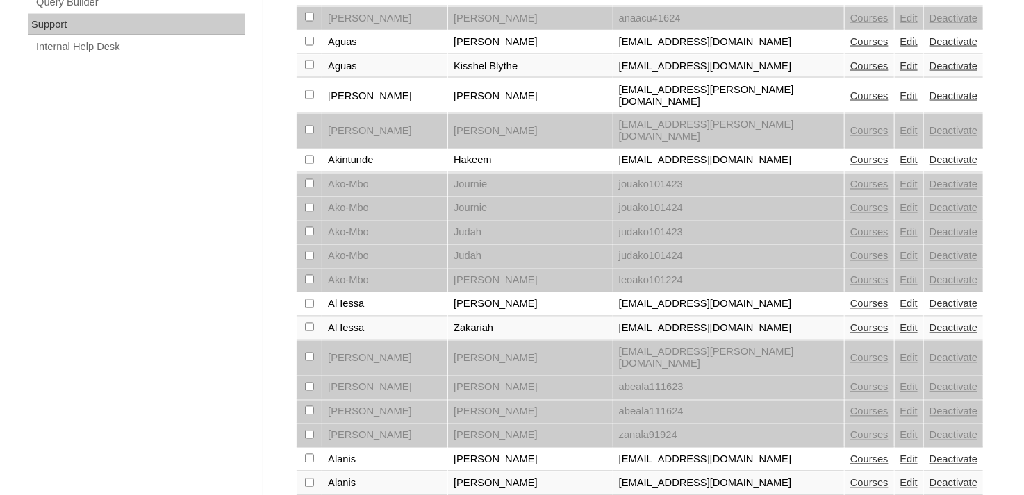
scroll to position [1144, 0]
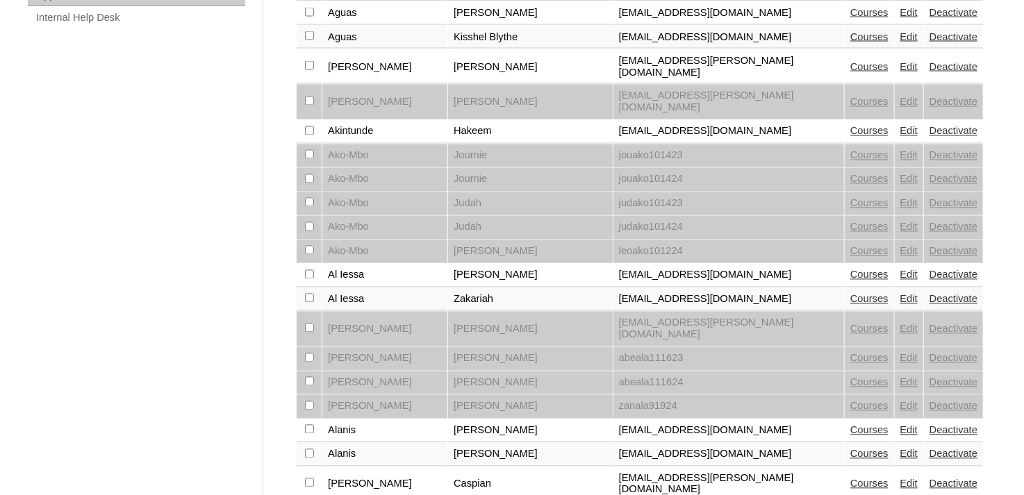
select select "admin_students.php?page=32"
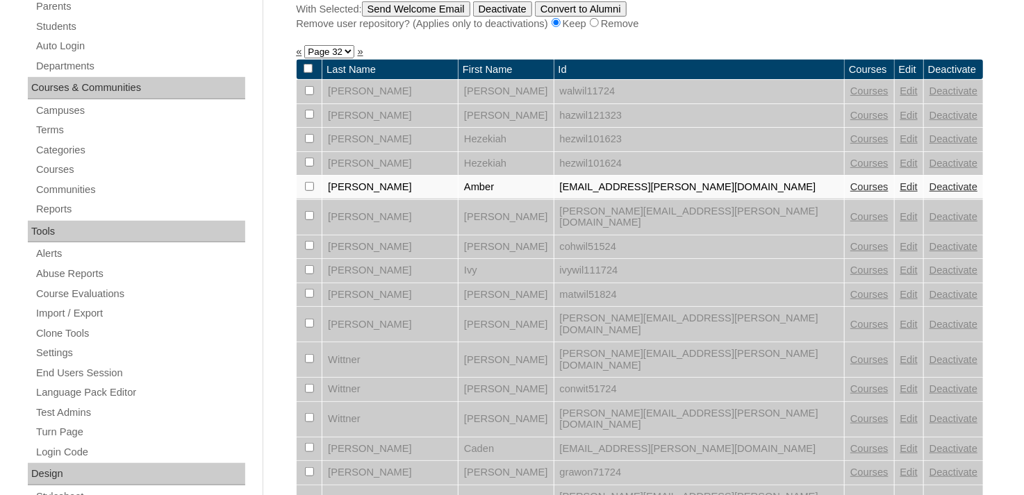
scroll to position [347, 0]
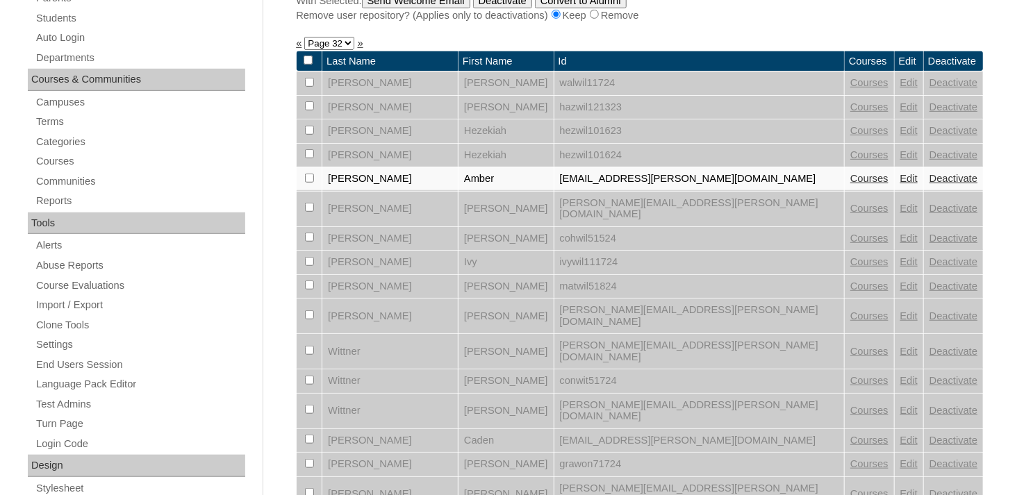
click at [900, 203] on link "Edit" at bounding box center [908, 208] width 17 height 11
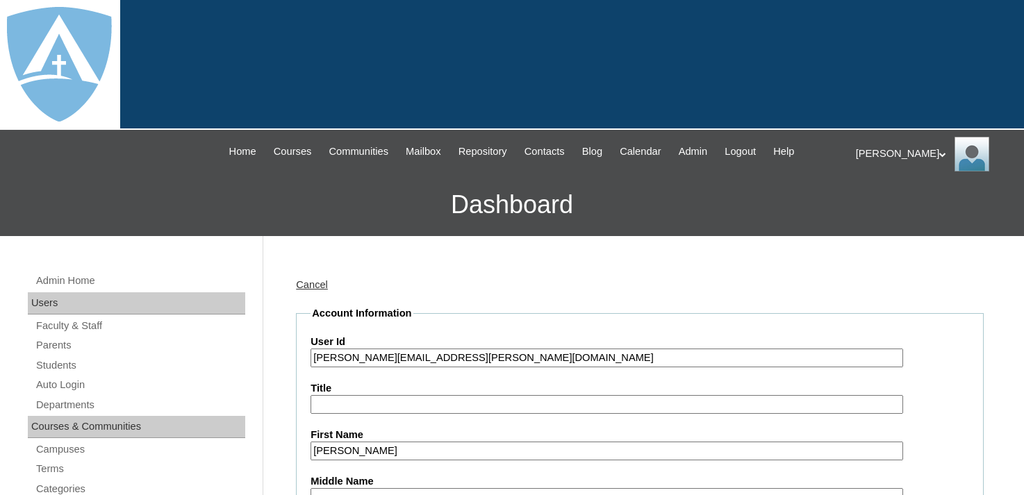
type input "tlambert"
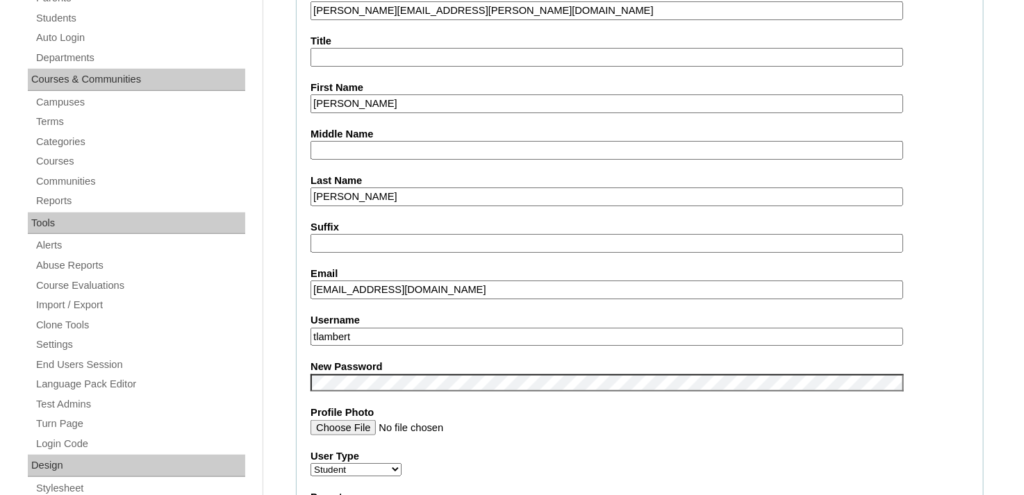
scroll to position [278, 0]
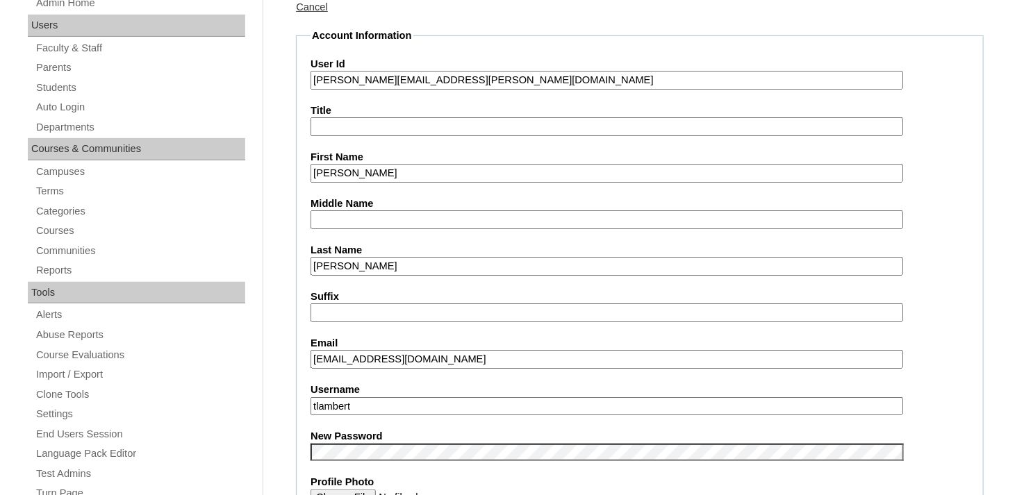
drag, startPoint x: 544, startPoint y: 80, endPoint x: 312, endPoint y: 83, distance: 232.0
click at [312, 83] on input "[PERSON_NAME][EMAIL_ADDRESS][PERSON_NAME][DOMAIN_NAME]" at bounding box center [606, 80] width 592 height 19
drag, startPoint x: 551, startPoint y: 72, endPoint x: 315, endPoint y: 76, distance: 236.8
click at [315, 76] on input "christopher.wilson.06@enlightiumstudent.com" at bounding box center [606, 80] width 592 height 19
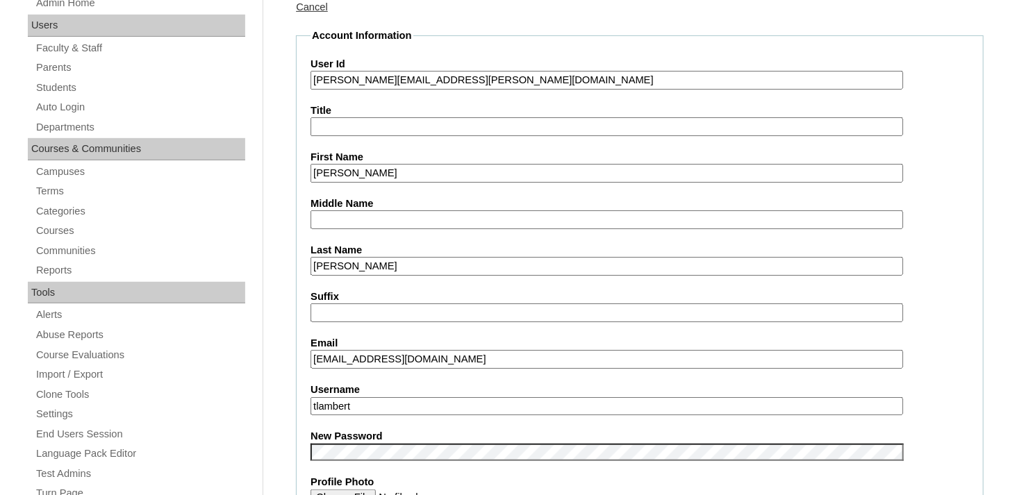
drag, startPoint x: 460, startPoint y: 356, endPoint x: 315, endPoint y: 365, distance: 145.5
paste input "christopher.wilson.06@enlightiumstudent"
type input "christopher.wilson.06@enlightiumstudent.com"
drag, startPoint x: 397, startPoint y: 397, endPoint x: 298, endPoint y: 399, distance: 98.6
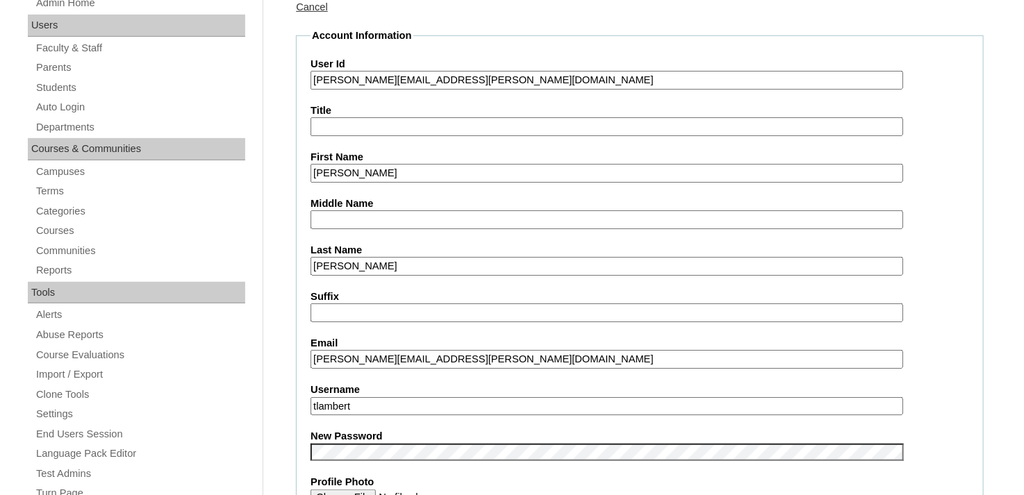
paste input "christopher.wilson.06@enlightiumstudent.com"
type input "christopher.wilson.06@enlightiumstudent.com"
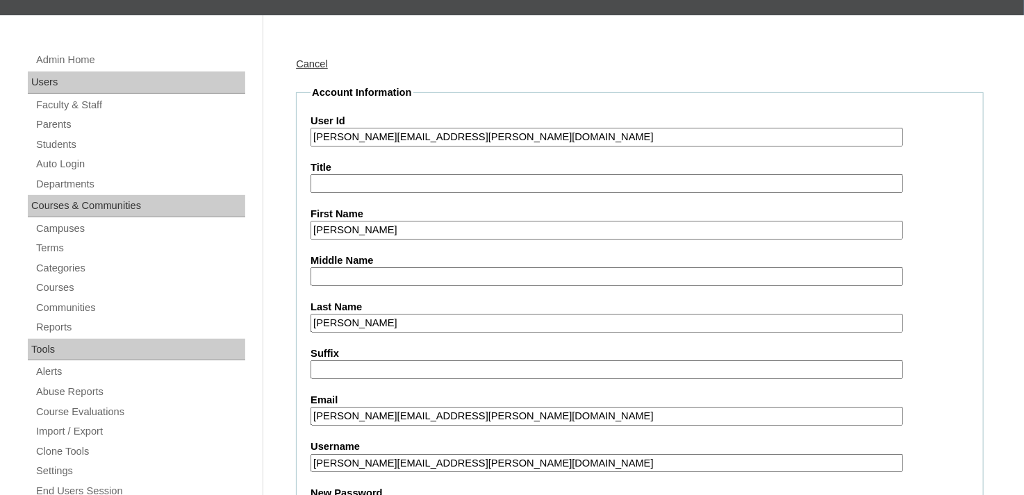
scroll to position [63, 0]
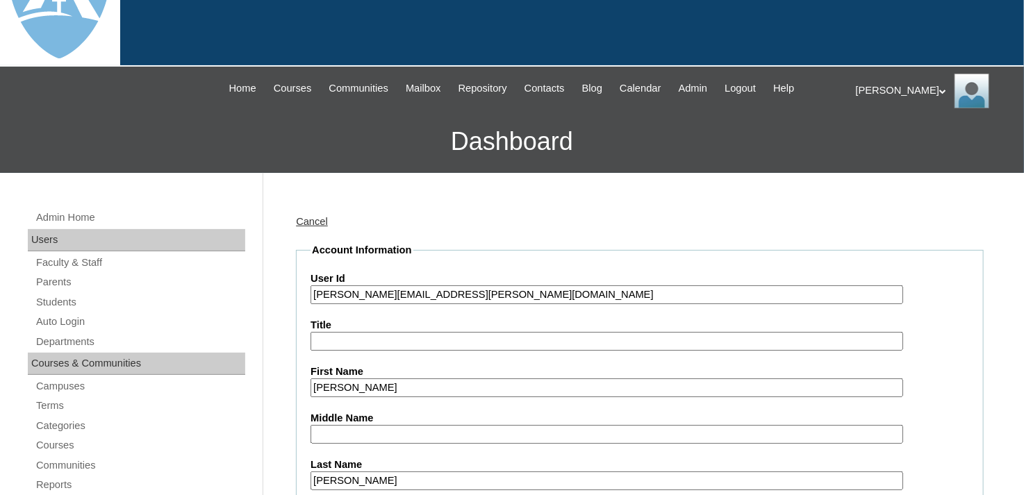
drag, startPoint x: 544, startPoint y: 291, endPoint x: 284, endPoint y: 310, distance: 261.1
paste input "a7cVT0000000LMD"
drag, startPoint x: 407, startPoint y: 290, endPoint x: 311, endPoint y: 299, distance: 96.3
click at [311, 299] on input "a7cVT0000000LMD" at bounding box center [606, 294] width 592 height 19
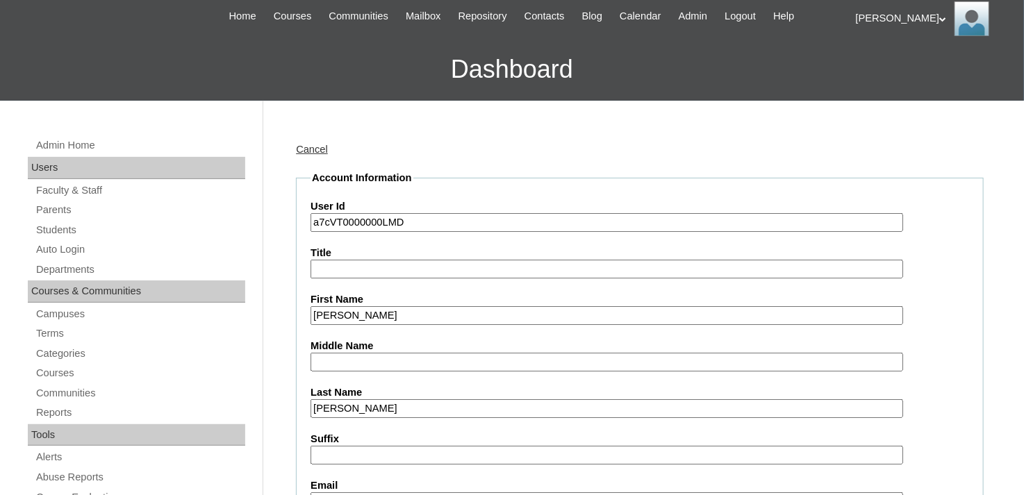
scroll to position [272, 0]
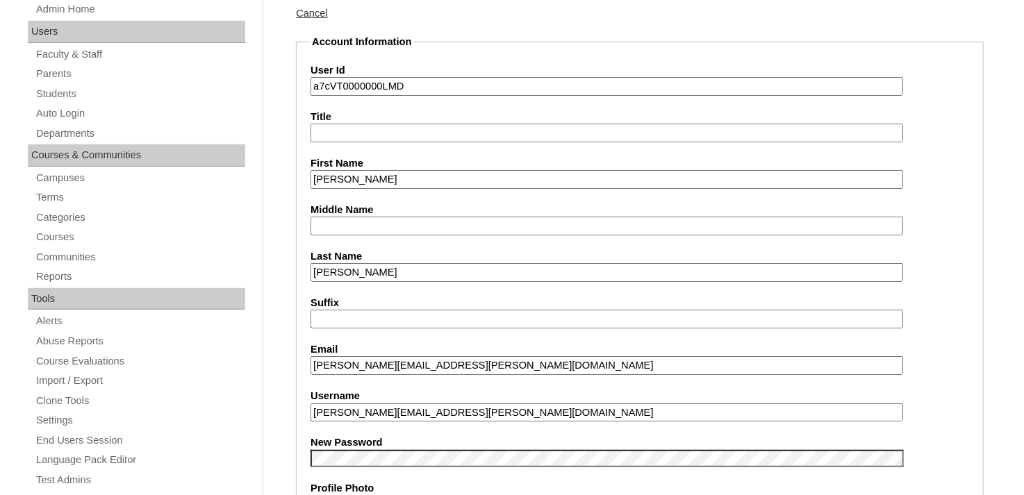
drag, startPoint x: 565, startPoint y: 356, endPoint x: 288, endPoint y: 376, distance: 277.8
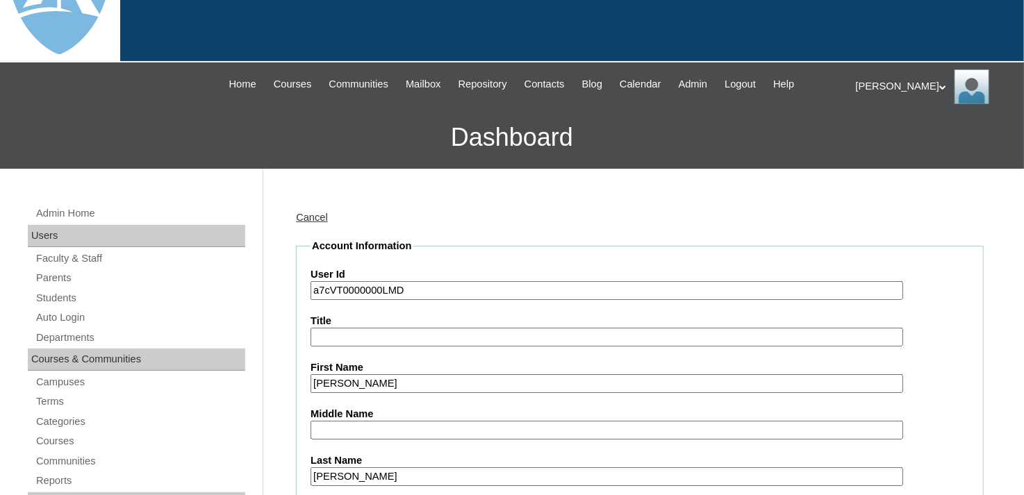
scroll to position [63, 0]
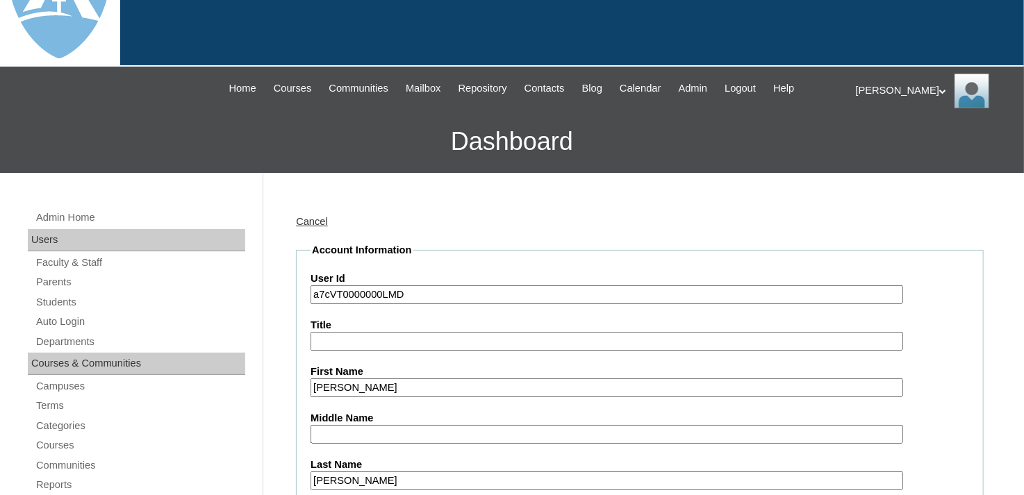
drag, startPoint x: 418, startPoint y: 290, endPoint x: 294, endPoint y: 301, distance: 124.1
paste input "christopher.wilson.06@enlightiumstudent.com"
click at [312, 296] on input "christopher.wilson.06@enlightiumstudent.com" at bounding box center [606, 294] width 592 height 19
type input "26christopher.wilson.06@enlightiumstudent.com"
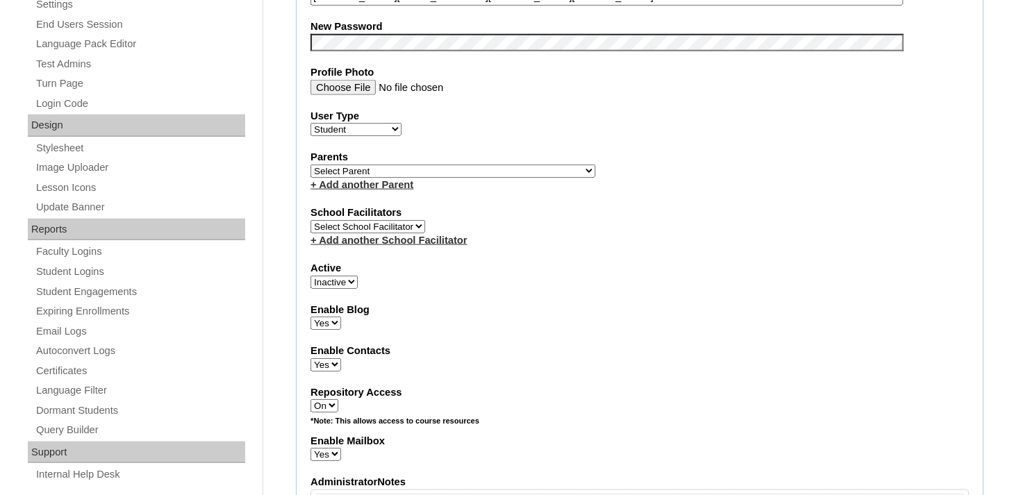
scroll to position [688, 0]
click at [346, 275] on select "Active Inactive" at bounding box center [333, 281] width 47 height 13
select select "1"
click at [310, 275] on select "Active Inactive" at bounding box center [333, 281] width 47 height 13
click at [342, 164] on select "Select Parent Abbas, Tahani Garcia, Rosa Kaneko, Chad Labourdette, Jessica Nich…" at bounding box center [452, 170] width 285 height 13
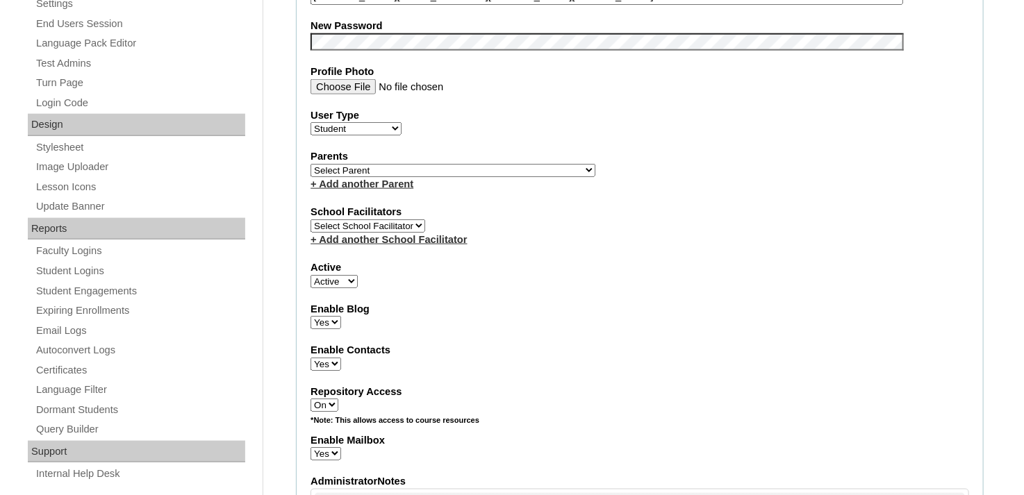
select select "100914"
click at [310, 164] on select "Select Parent Abbas, Tahani Garcia, Rosa Kaneko, Chad Labourdette, Jessica Nich…" at bounding box center [452, 170] width 285 height 13
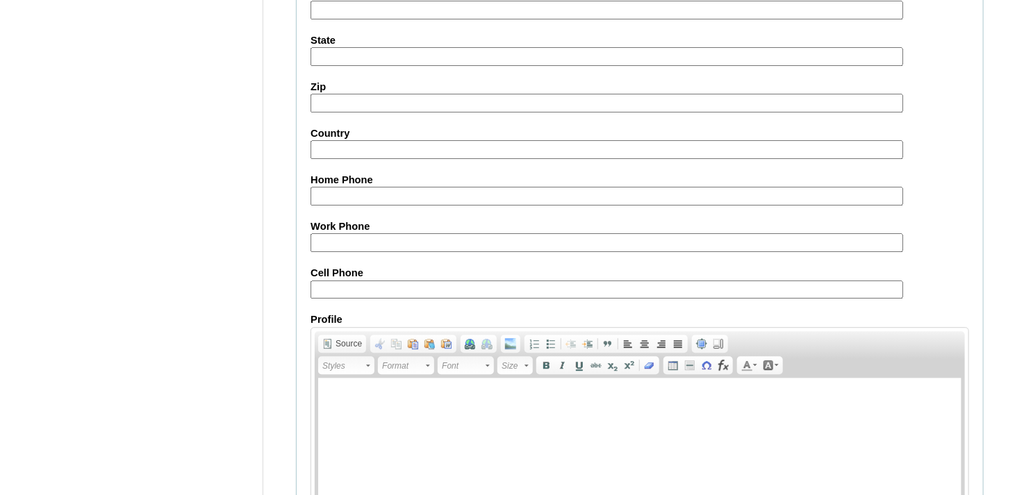
scroll to position [1667, 0]
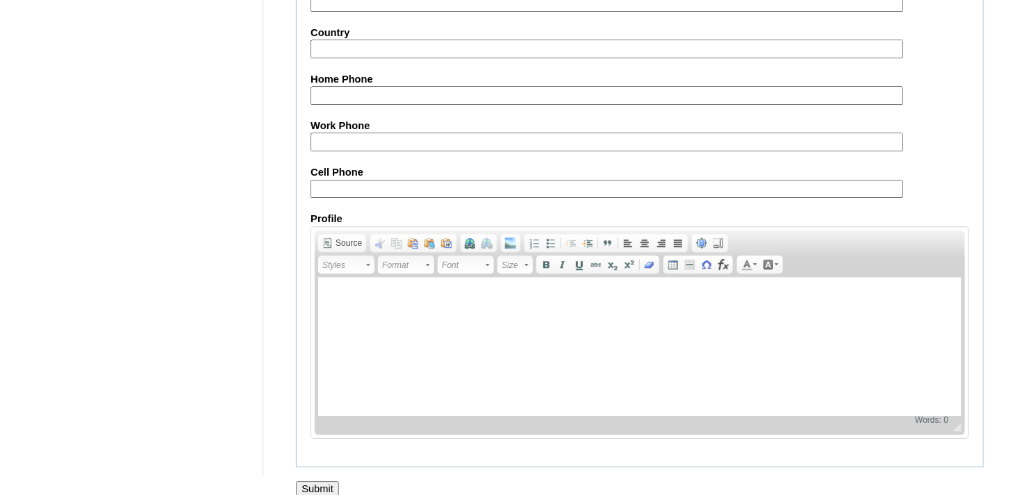
drag, startPoint x: 319, startPoint y: 471, endPoint x: 316, endPoint y: 461, distance: 10.1
click at [319, 481] on input "Submit" at bounding box center [317, 488] width 43 height 15
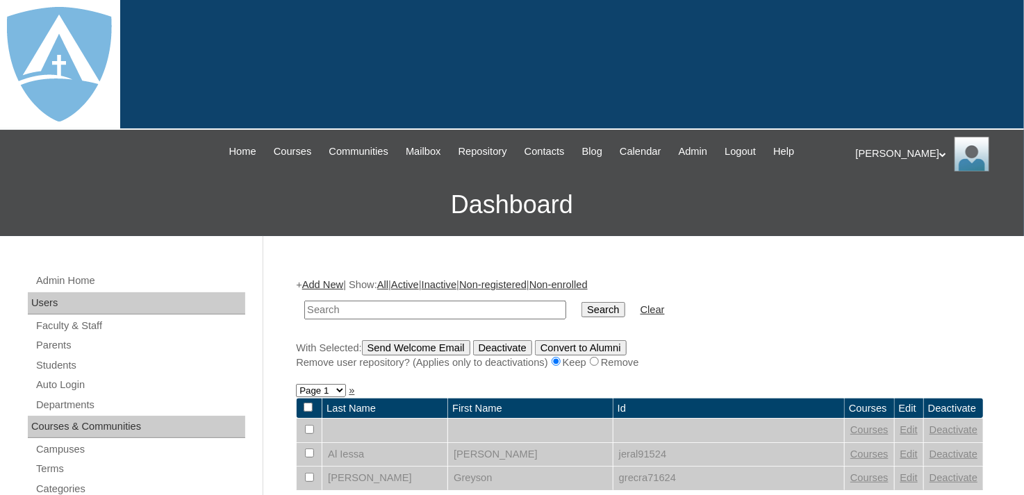
click at [866, 152] on div "[PERSON_NAME] My Profile My Settings Logout" at bounding box center [933, 154] width 154 height 35
click at [878, 208] on span "Logout" at bounding box center [881, 207] width 28 height 10
